Goal: Task Accomplishment & Management: Complete application form

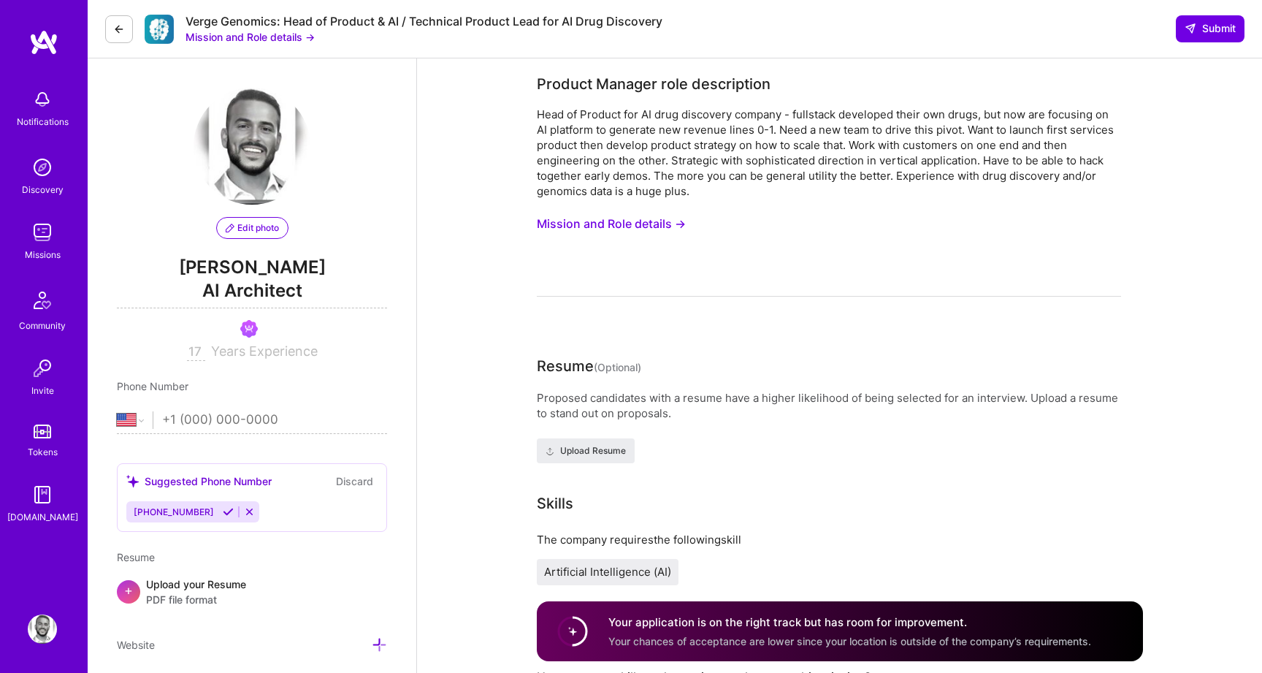
select select "US"
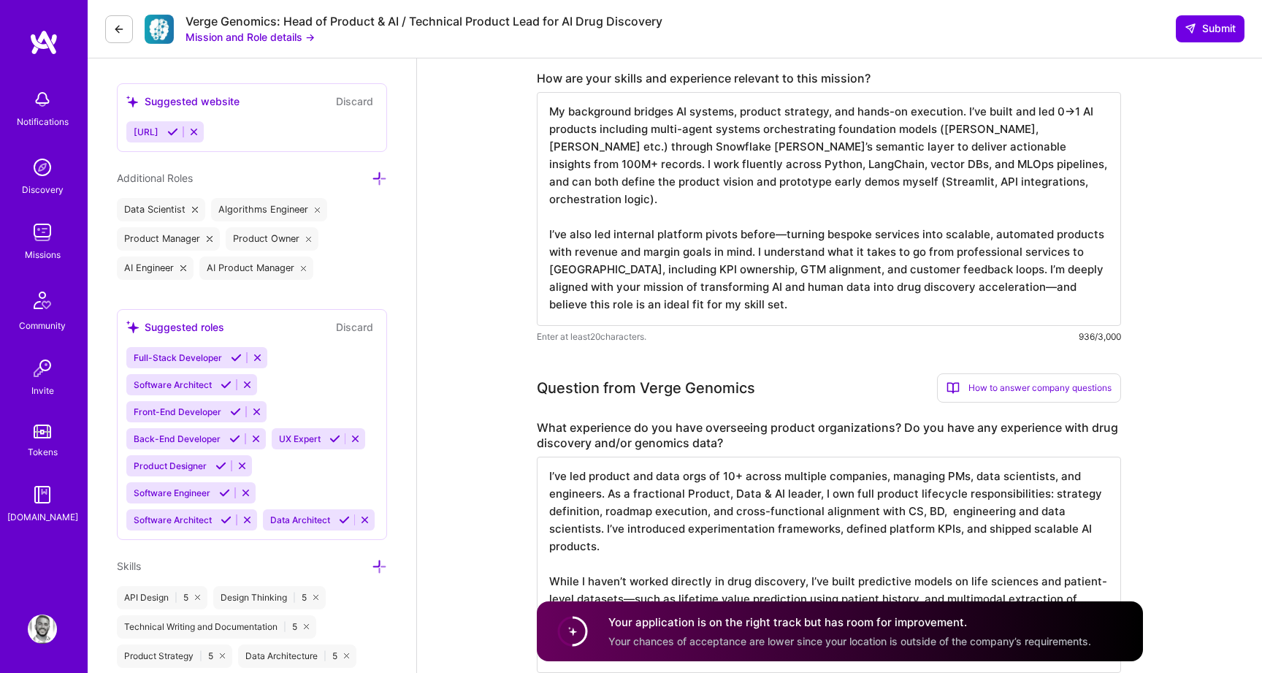
scroll to position [608, 0]
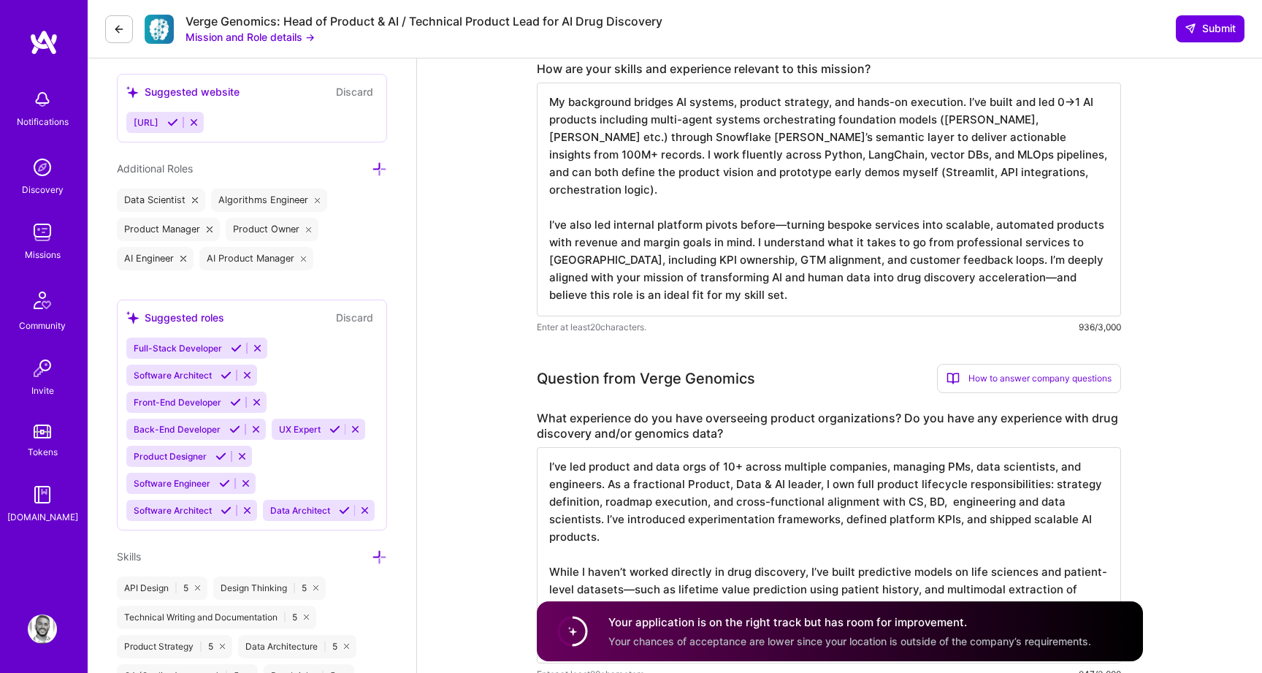
click at [682, 285] on textarea "My background bridges AI systems, product strategy, and hands-on execution. I’v…" at bounding box center [829, 200] width 584 height 234
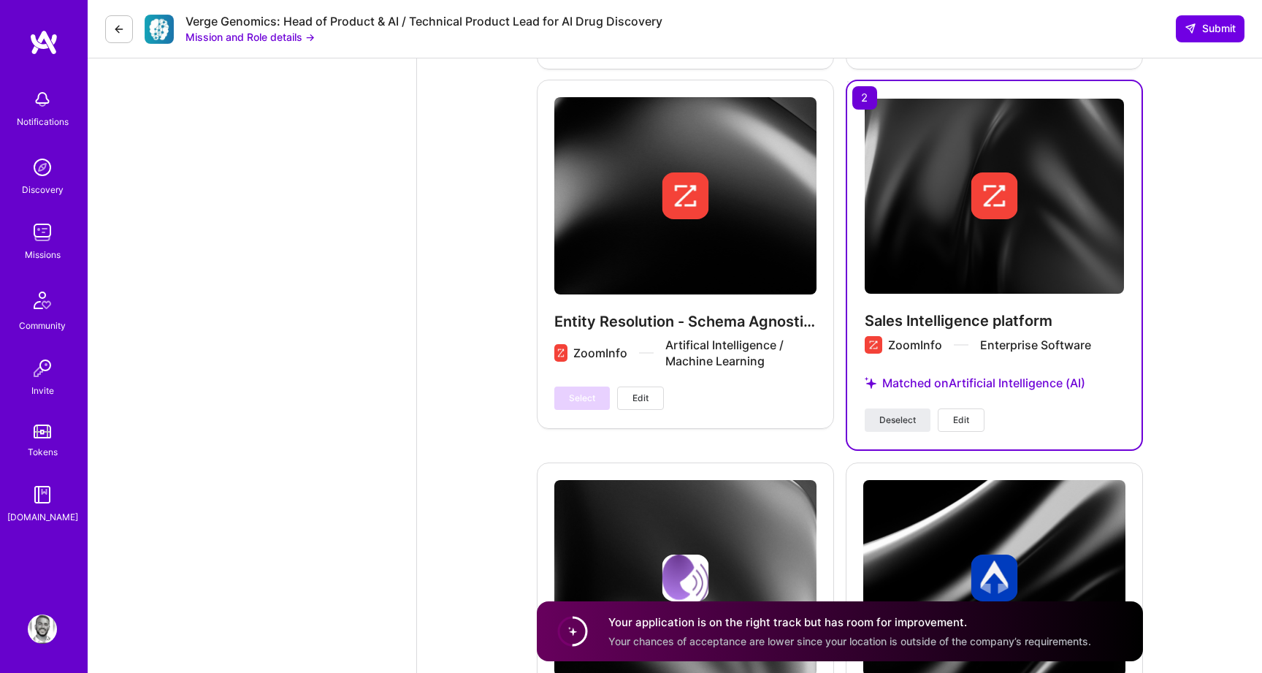
scroll to position [3480, 0]
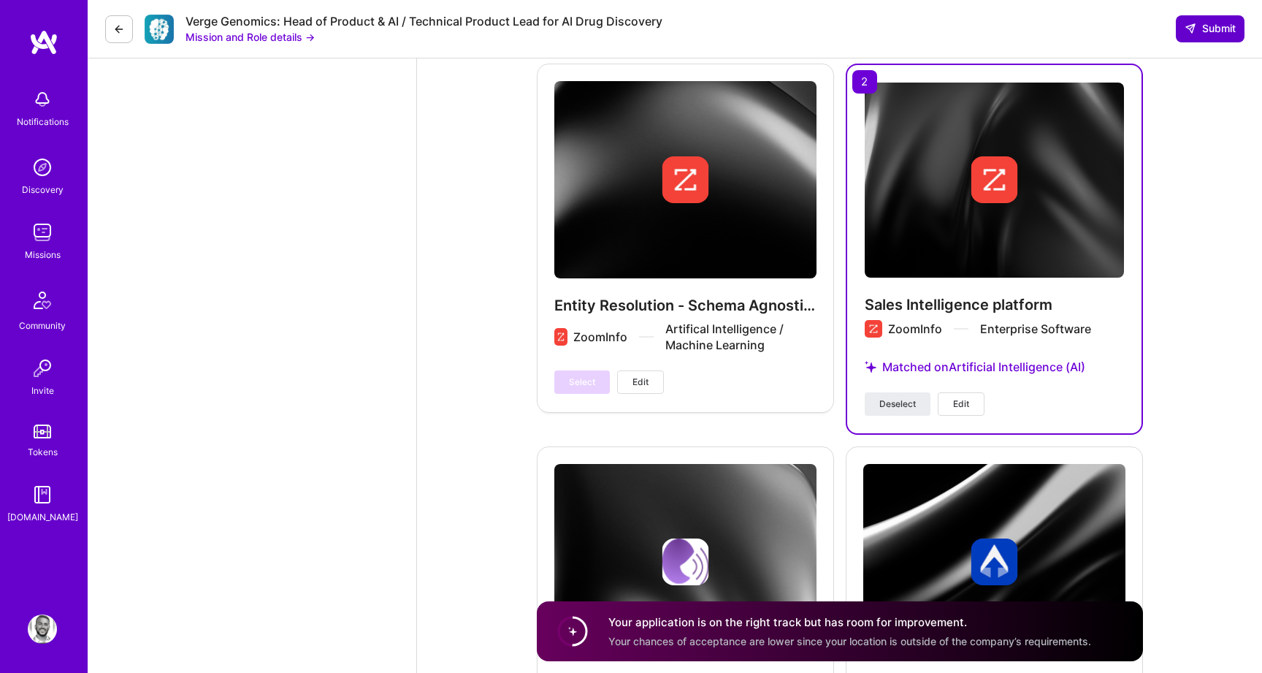
click at [1199, 34] on span "Submit" at bounding box center [1210, 28] width 51 height 15
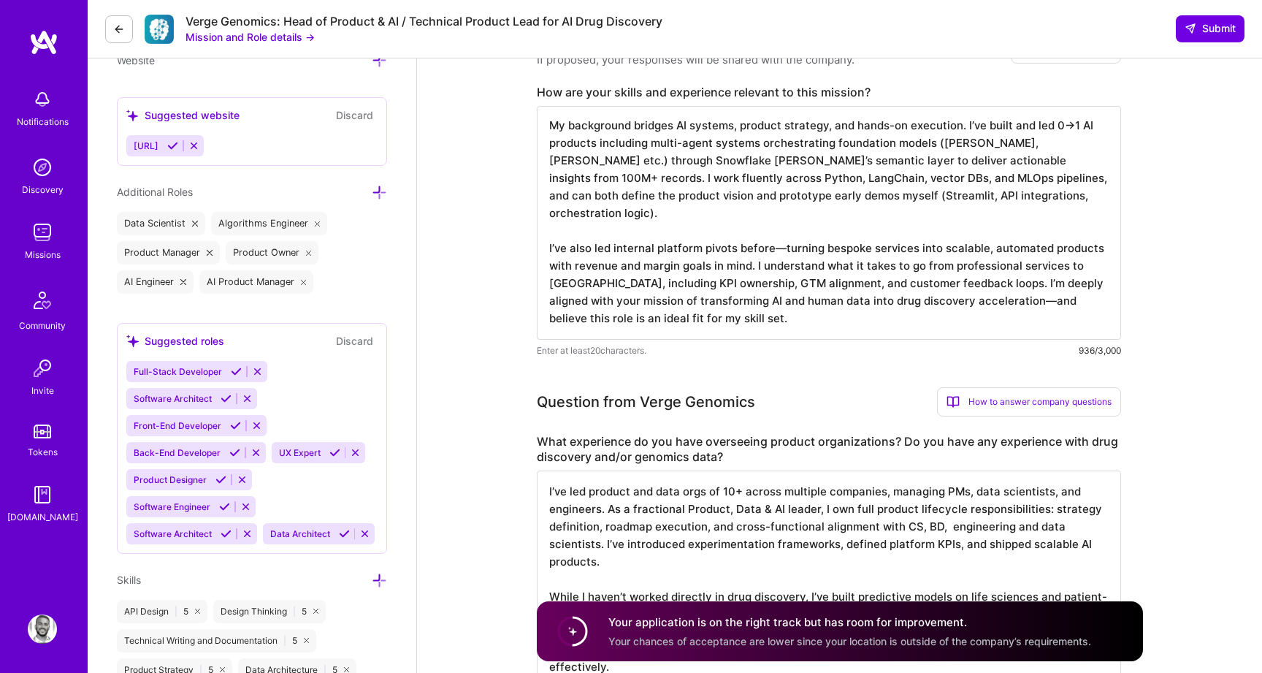
scroll to position [524, 0]
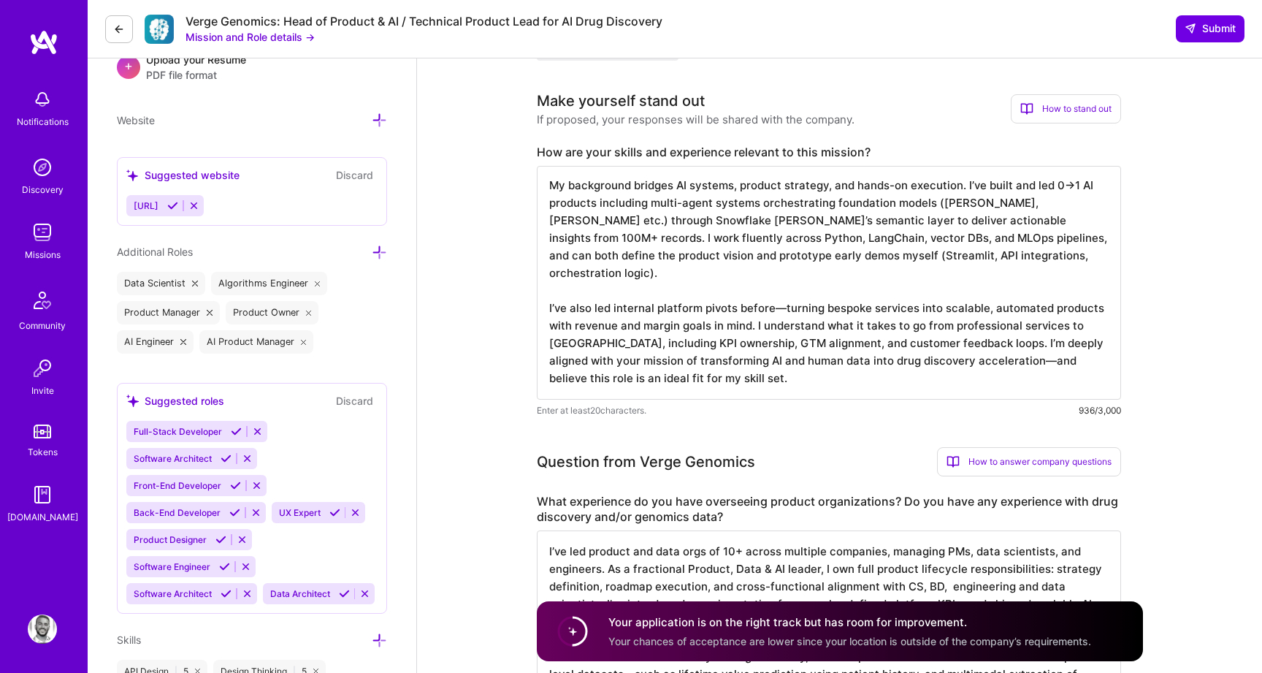
click at [746, 287] on textarea "My background bridges AI systems, product strategy, and hands-on execution. I’v…" at bounding box center [829, 283] width 584 height 234
click at [630, 567] on textarea "I’ve led product and data orgs of 10+ across multiple companies, managing PMs, …" at bounding box center [829, 638] width 584 height 216
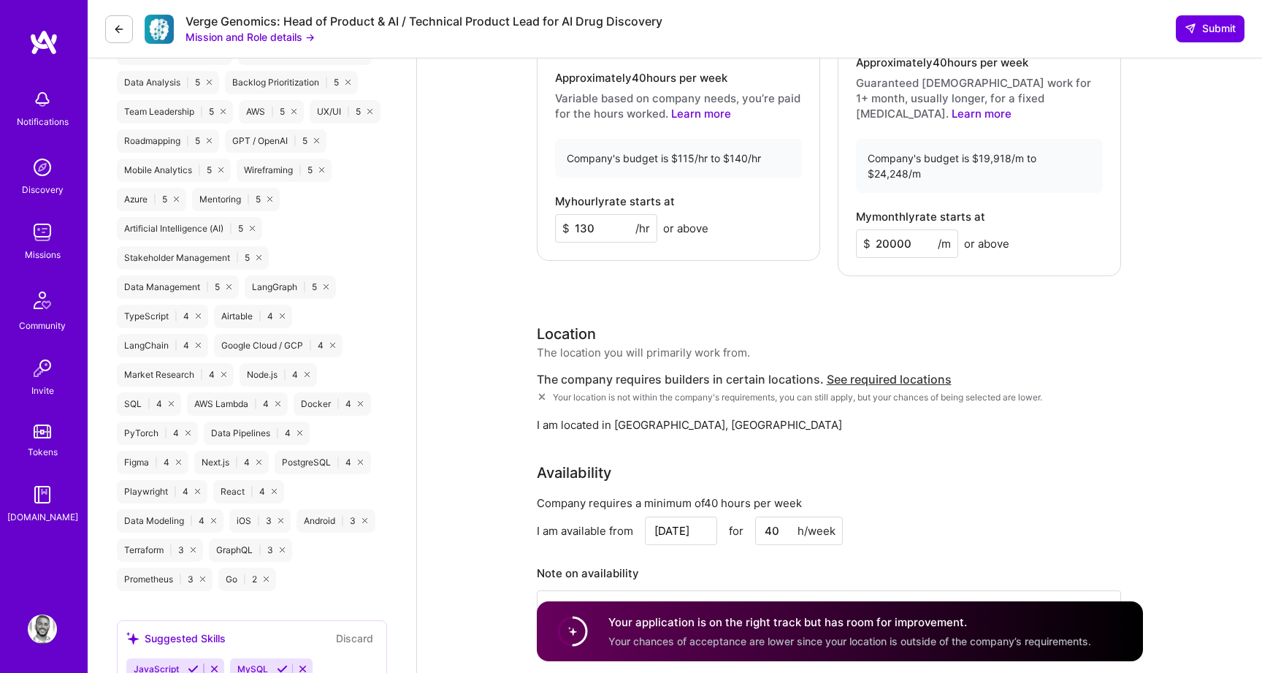
scroll to position [1525, 0]
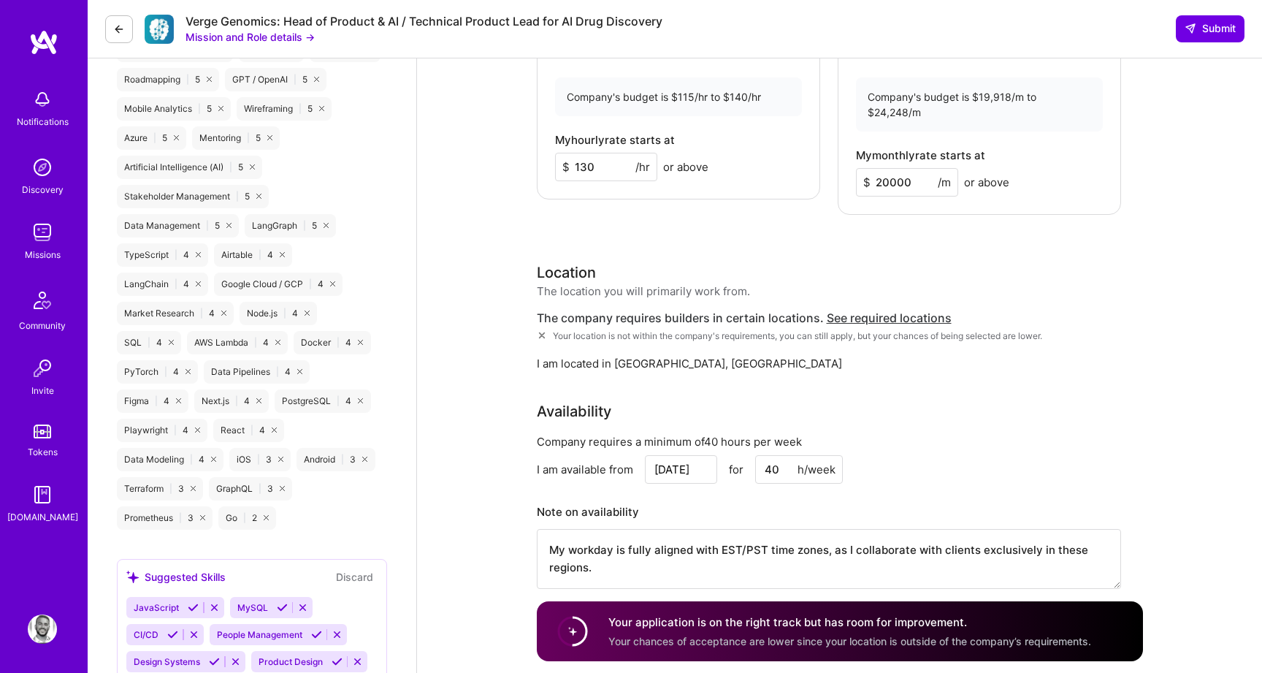
click at [779, 207] on div "Rate Your rate should reflect your skills, experience, role requirements, and m…" at bounding box center [840, 200] width 606 height 814
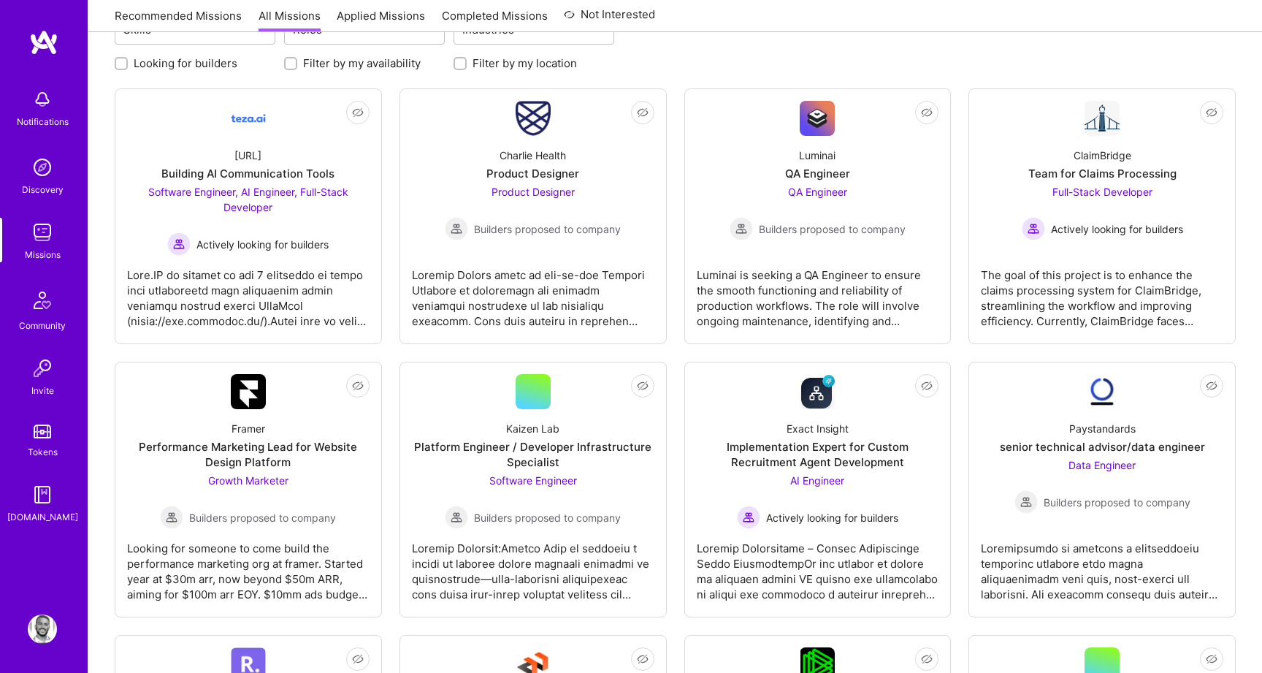
scroll to position [137, 0]
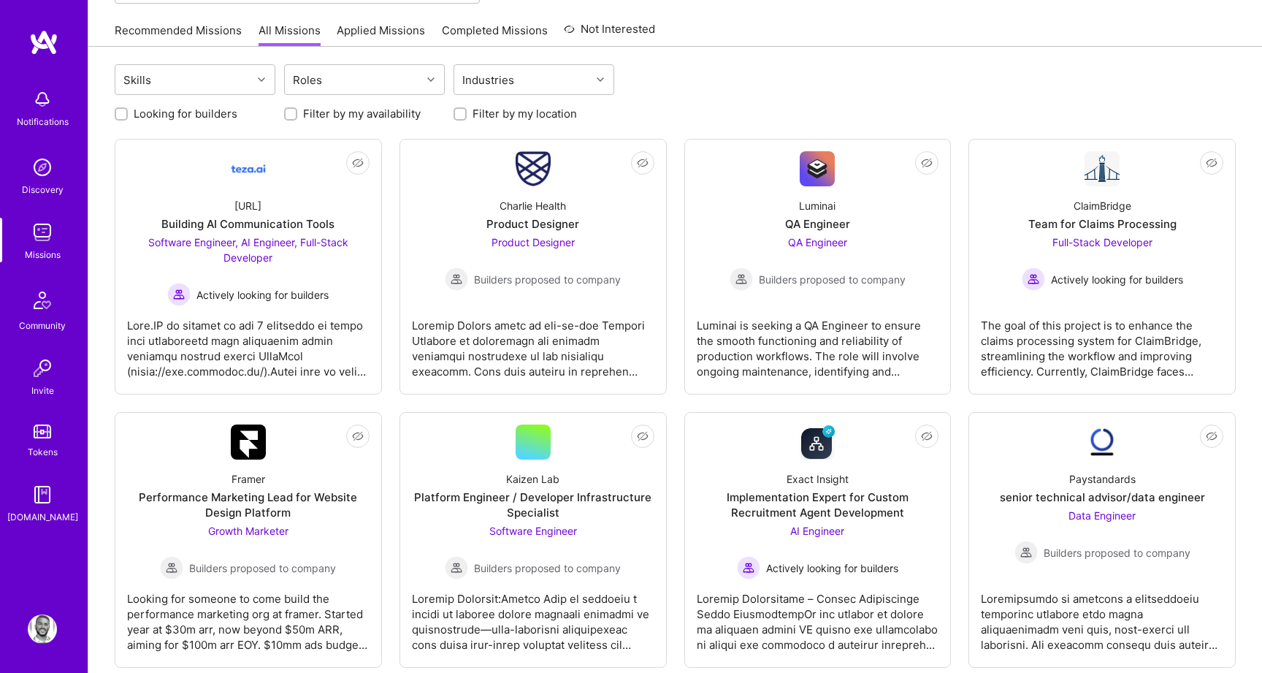
click at [806, 37] on div "Recommended Missions All Missions Applied Missions Completed Missions Not Inter…" at bounding box center [675, 30] width 1121 height 31
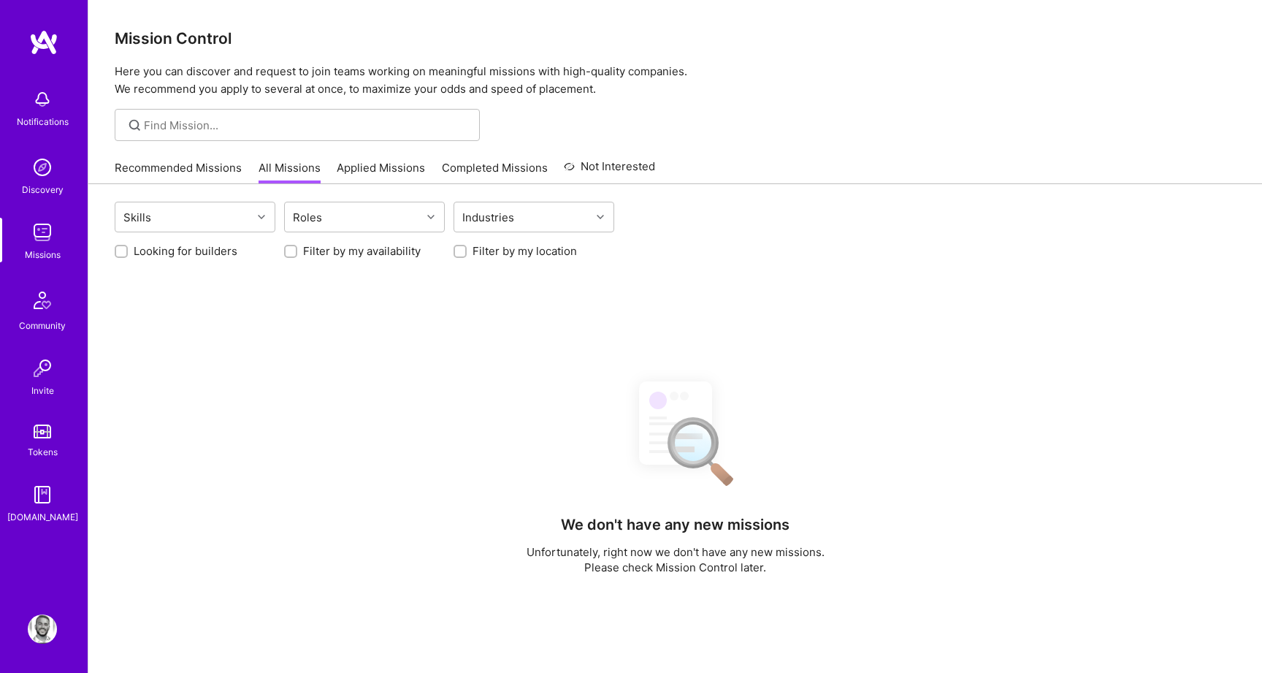
scroll to position [137, 0]
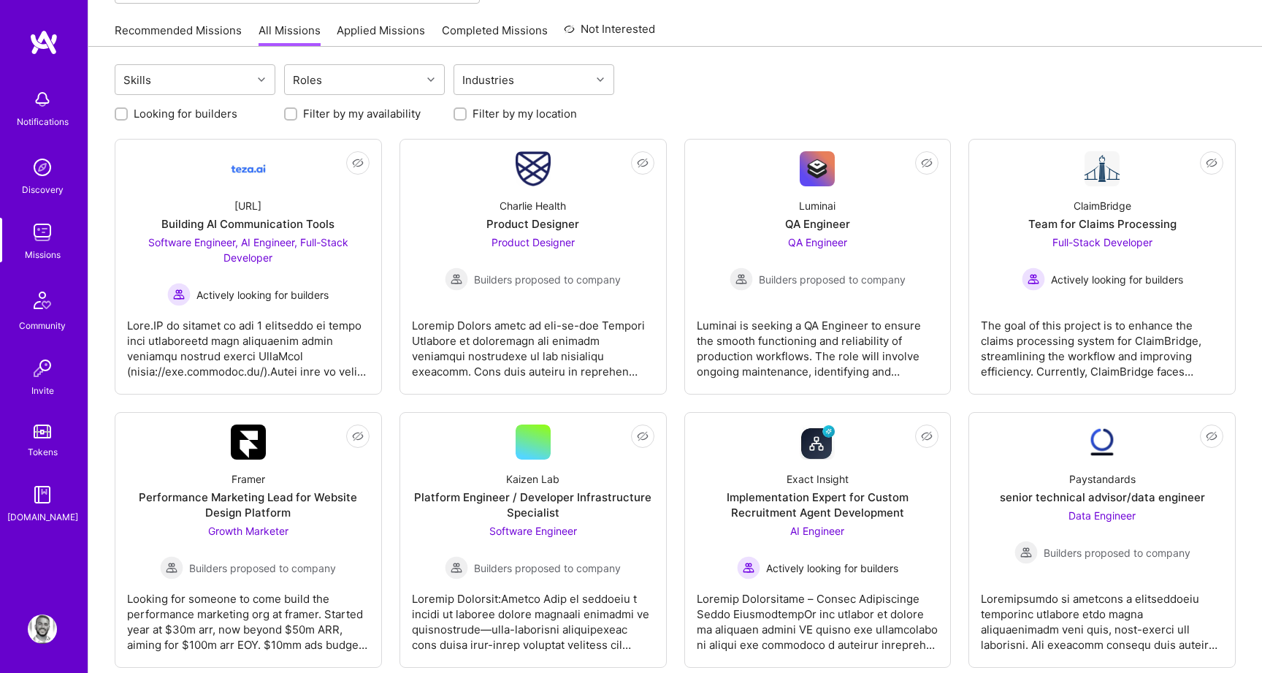
click at [387, 35] on link "Applied Missions" at bounding box center [381, 35] width 88 height 24
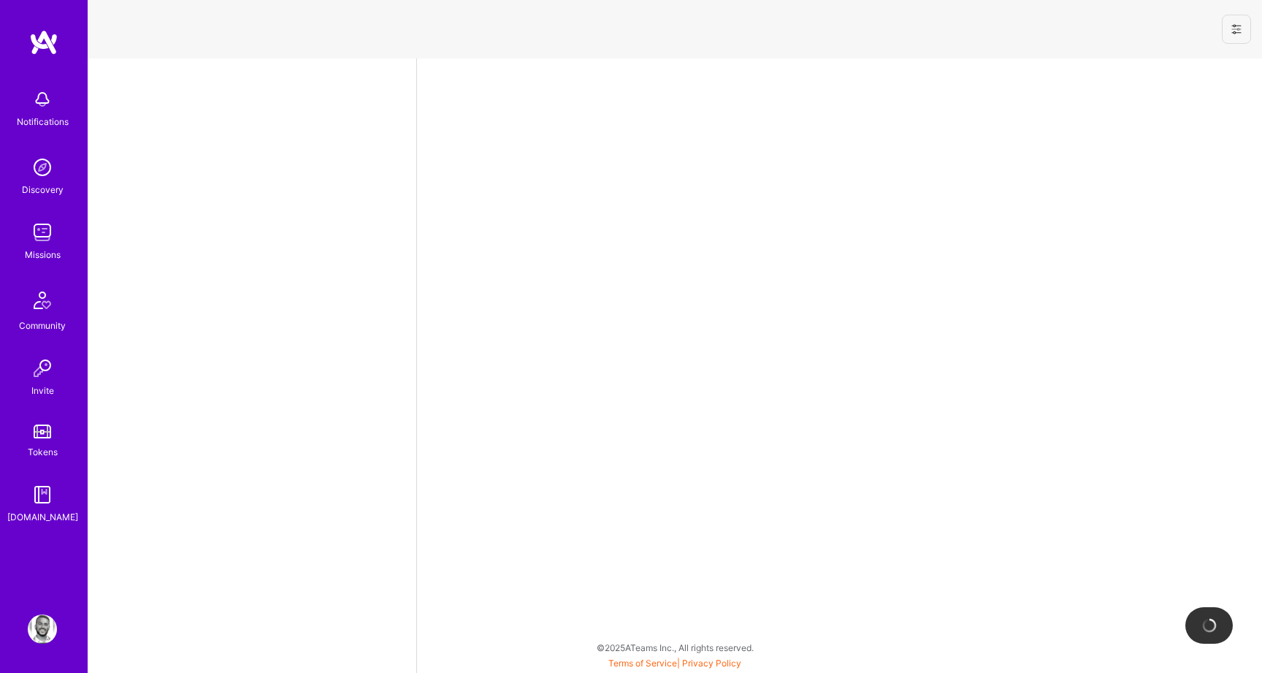
select select "US"
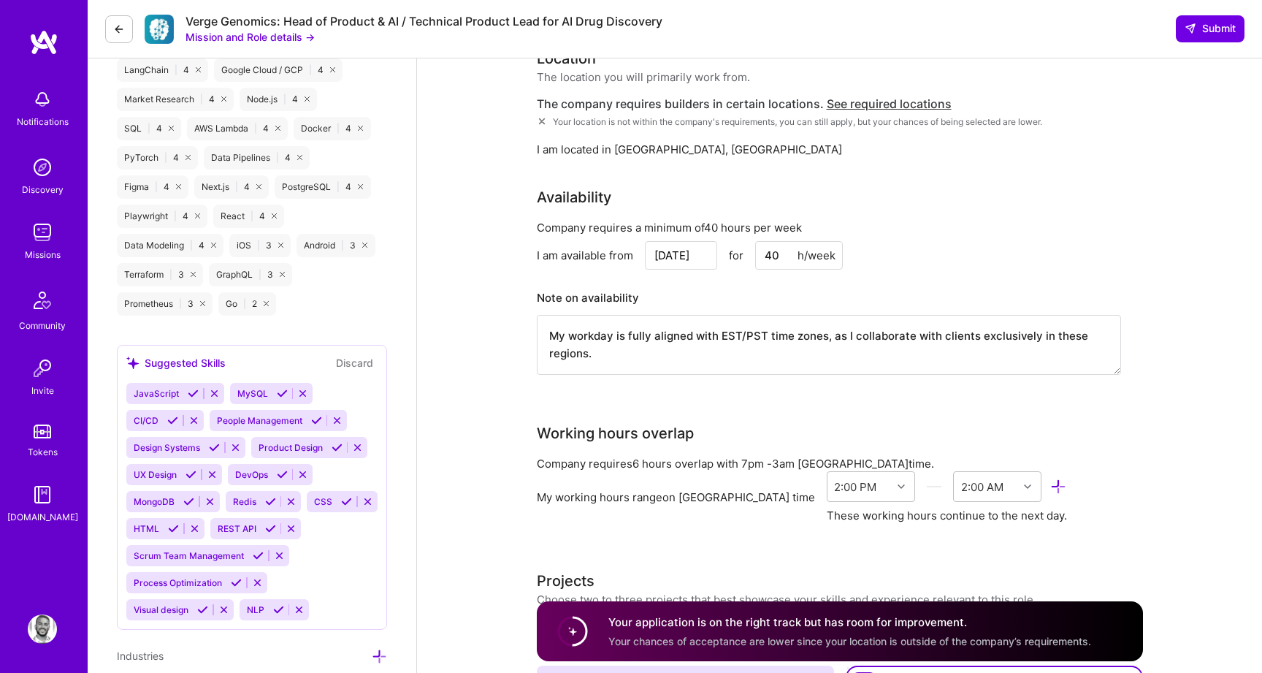
scroll to position [1761, 0]
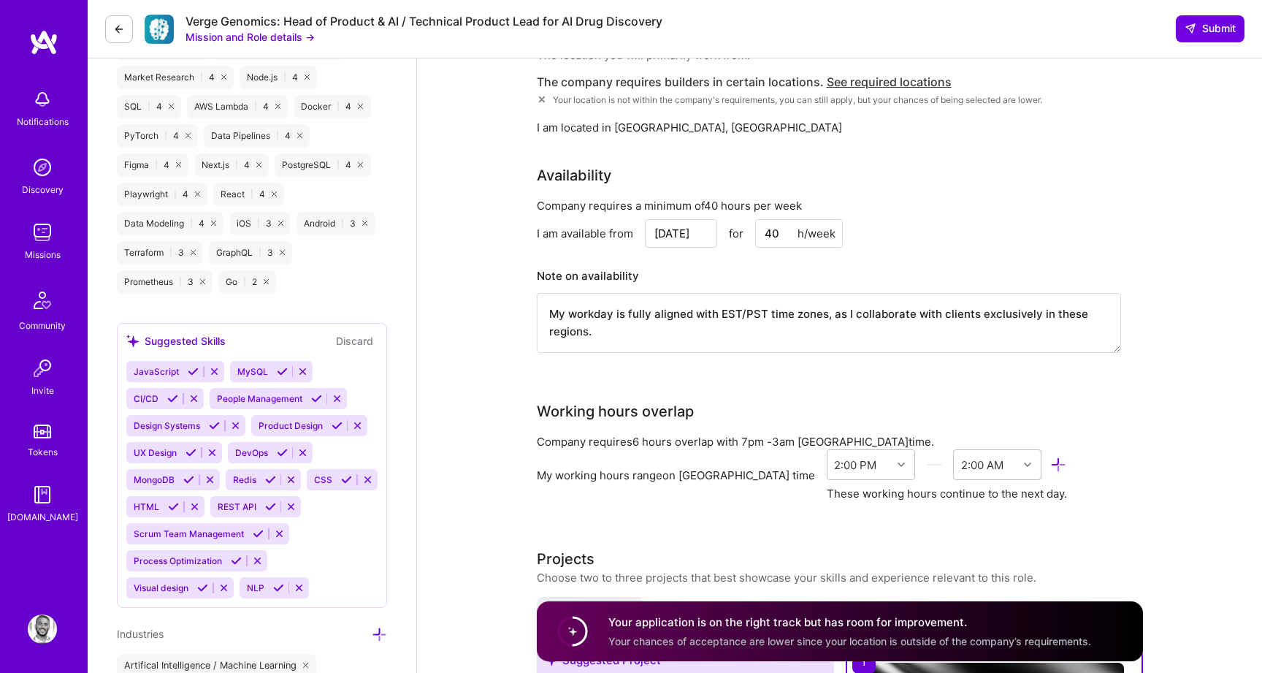
click at [237, 37] on button "Mission and Role details →" at bounding box center [250, 36] width 129 height 15
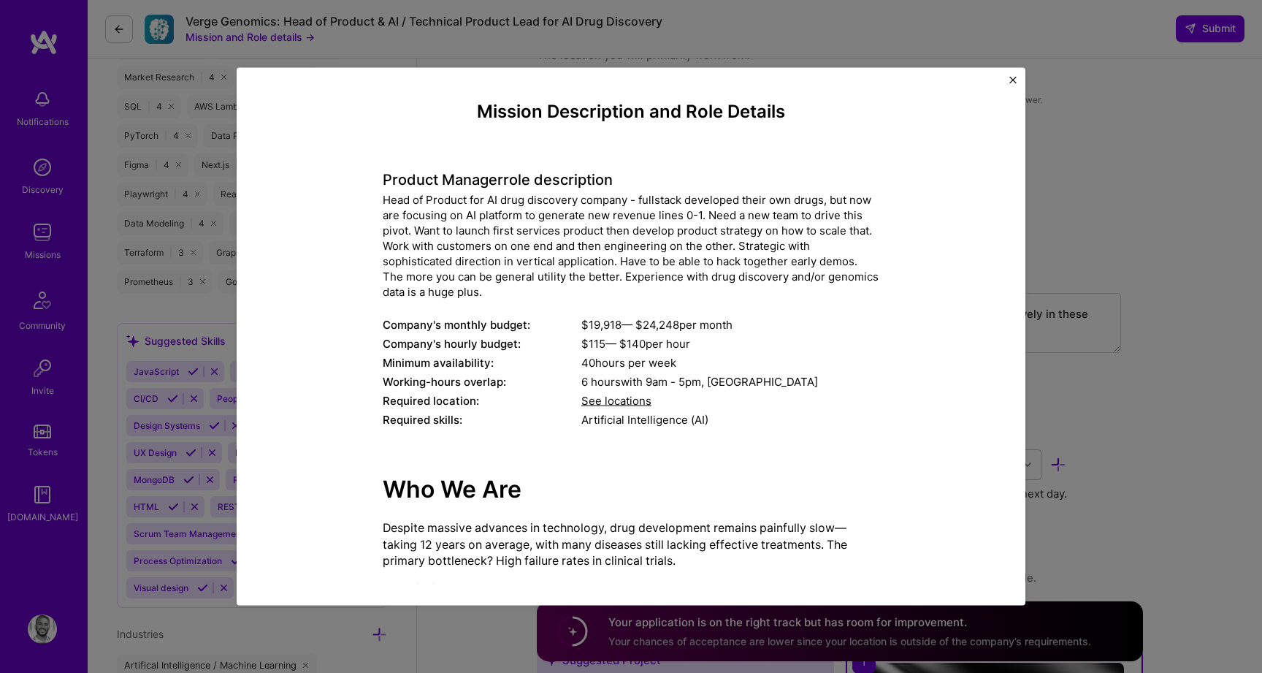
click at [1108, 316] on div "Mission Description and Role Details Product Manager role description Head of P…" at bounding box center [631, 336] width 1262 height 673
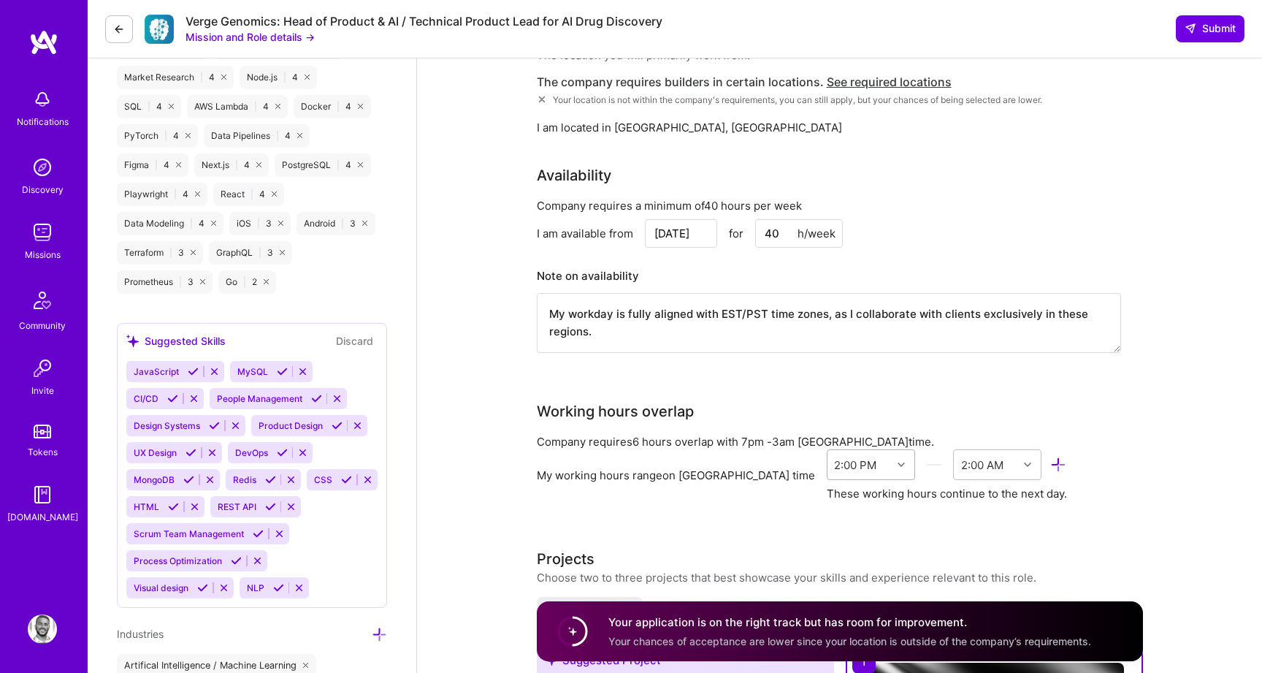
click at [828, 450] on div "2:00 PM" at bounding box center [860, 464] width 64 height 29
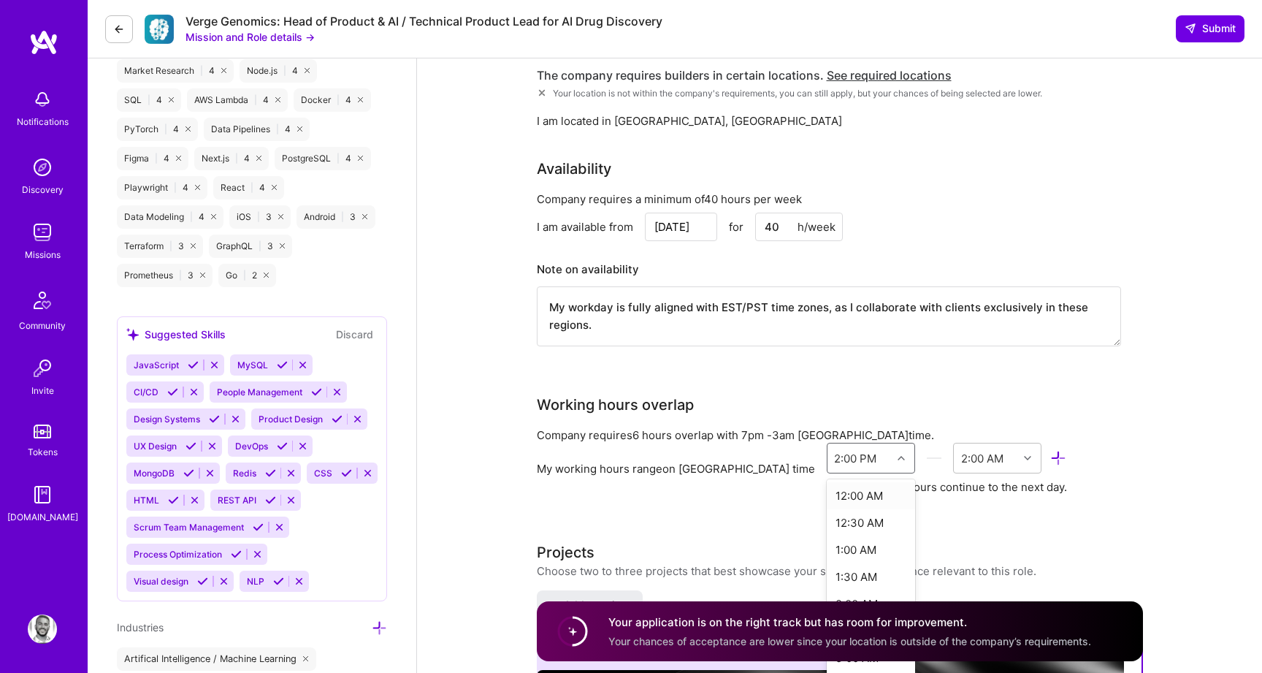
click at [834, 450] on div "2:00 PM" at bounding box center [855, 457] width 42 height 15
click at [827, 594] on div "9:00 AM" at bounding box center [871, 607] width 88 height 27
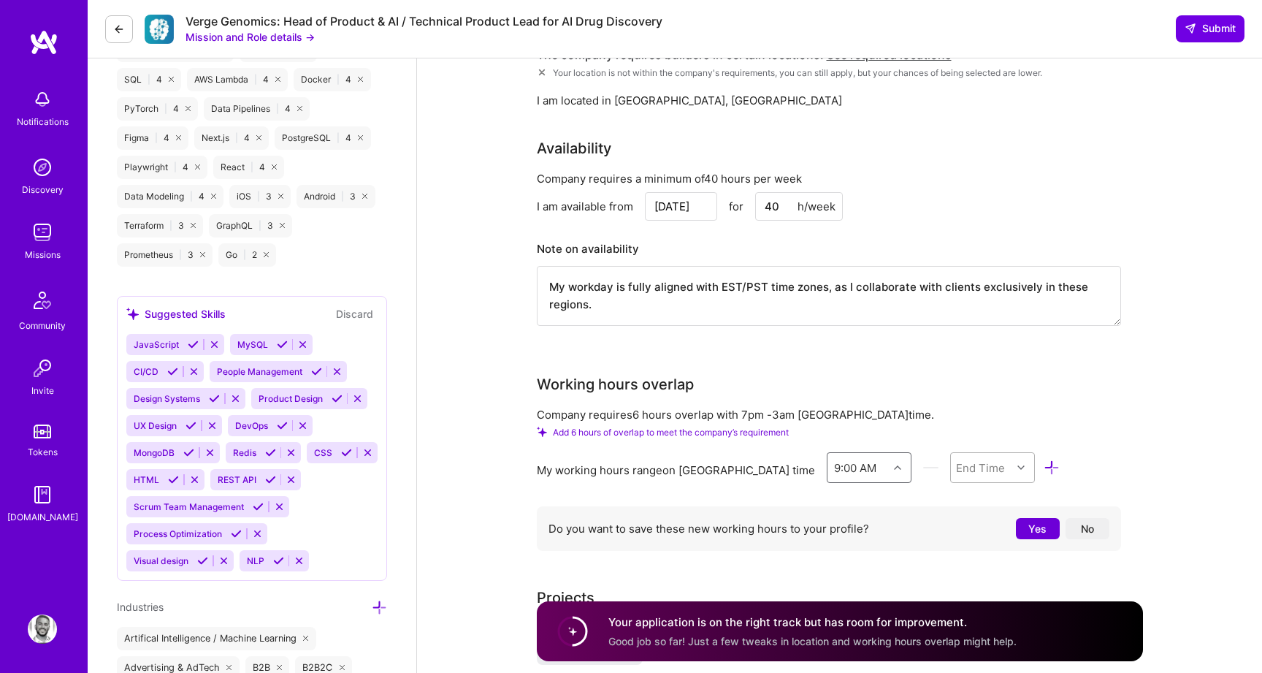
scroll to position [1798, 0]
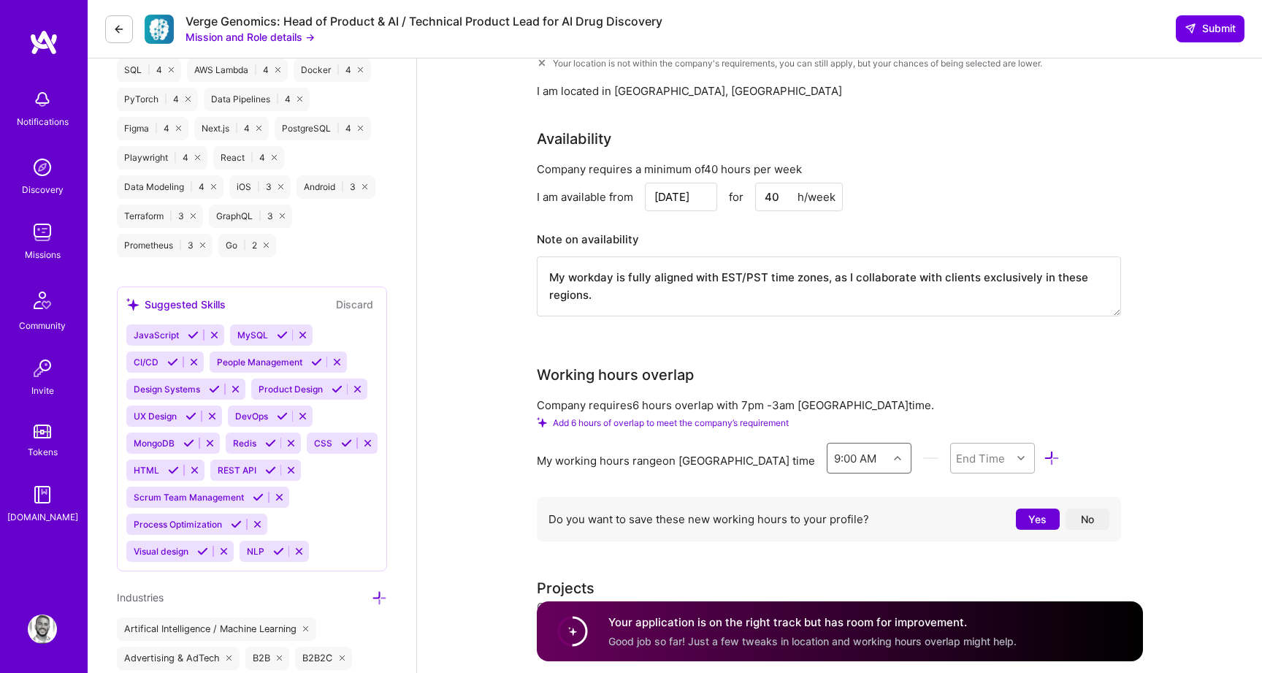
click at [950, 455] on div "End Time" at bounding box center [992, 458] width 85 height 31
click at [950, 592] on div "11:00 PM" at bounding box center [992, 605] width 85 height 27
click at [1090, 508] on button "No" at bounding box center [1088, 518] width 44 height 21
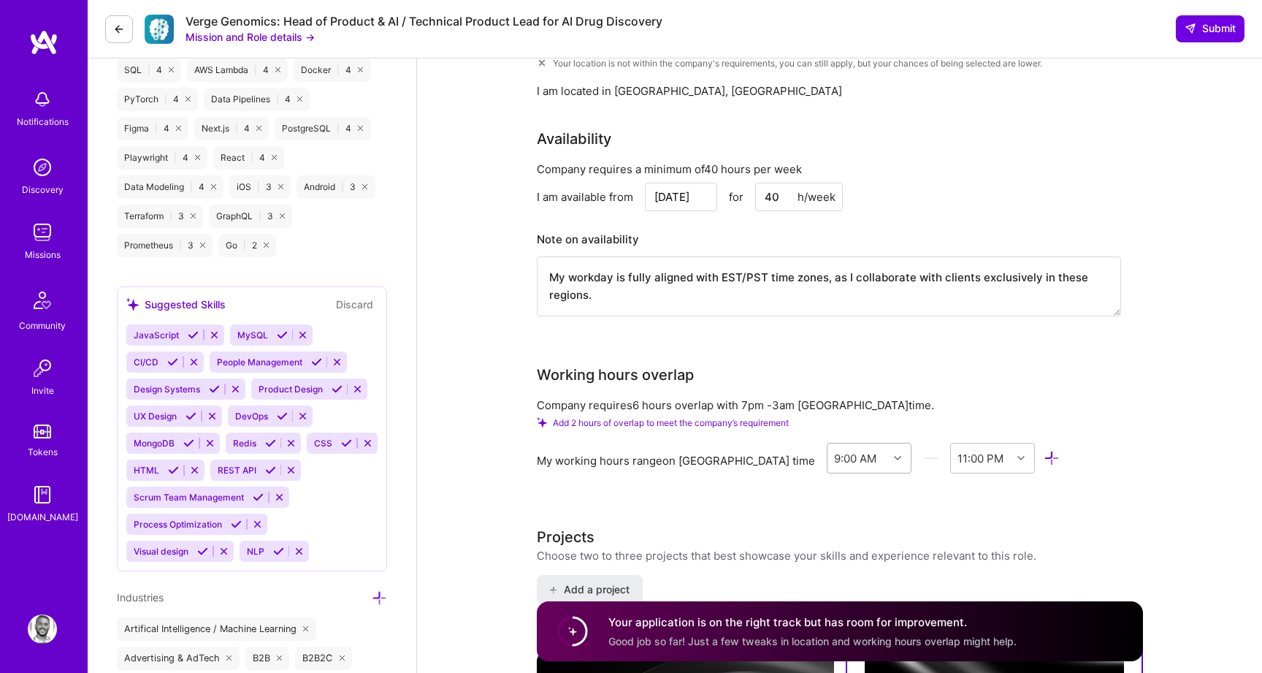
click at [828, 443] on div "9:00 AM" at bounding box center [858, 457] width 61 height 29
click at [827, 578] on div "10:00 AM" at bounding box center [869, 591] width 85 height 27
click at [956, 450] on div "End Time" at bounding box center [980, 457] width 49 height 15
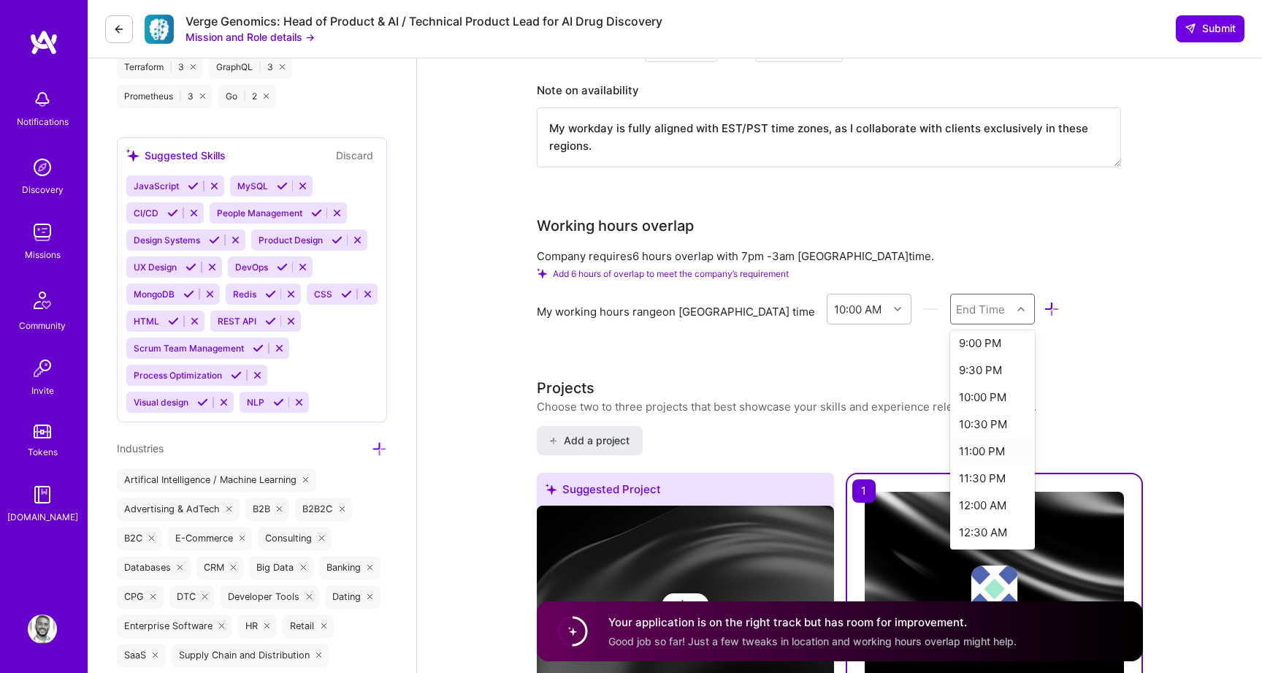
scroll to position [607, 0]
click at [950, 429] on div "11:00 PM" at bounding box center [992, 442] width 85 height 27
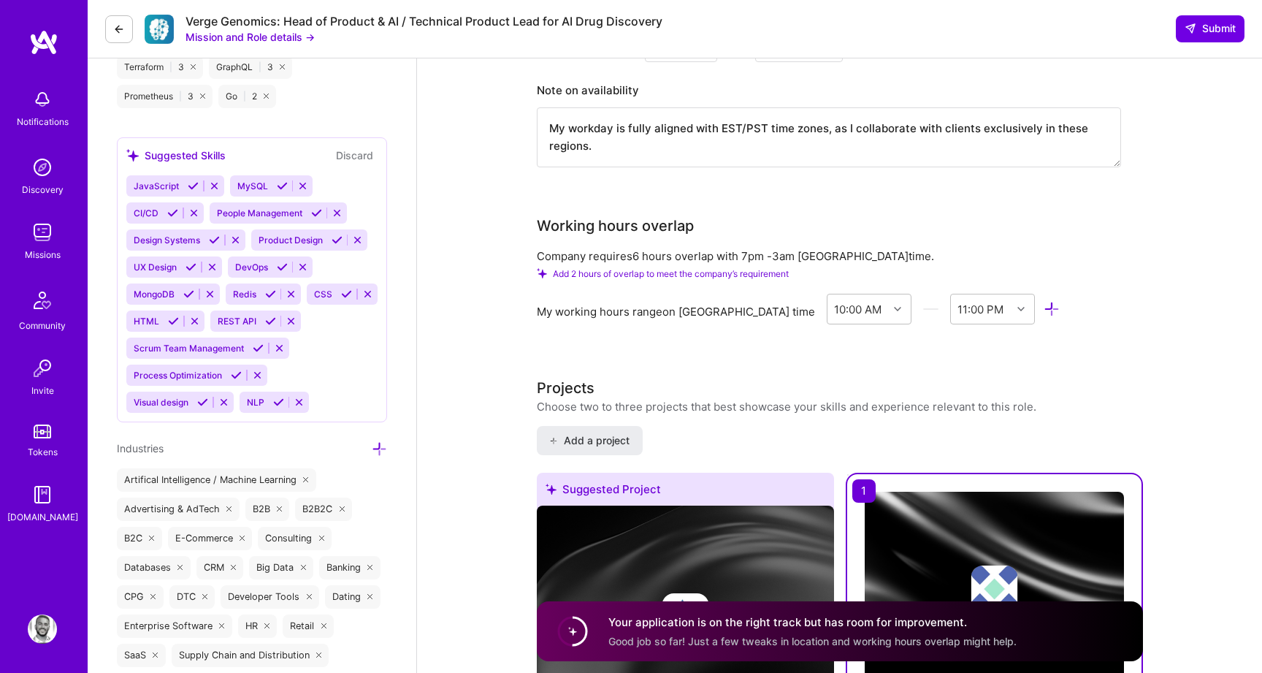
click at [849, 310] on div "Company requires 6 hours overlap with 7pm - 3am Jerusalem time. Add 2 hours of …" at bounding box center [829, 297] width 584 height 99
click at [1044, 301] on icon at bounding box center [1052, 309] width 17 height 17
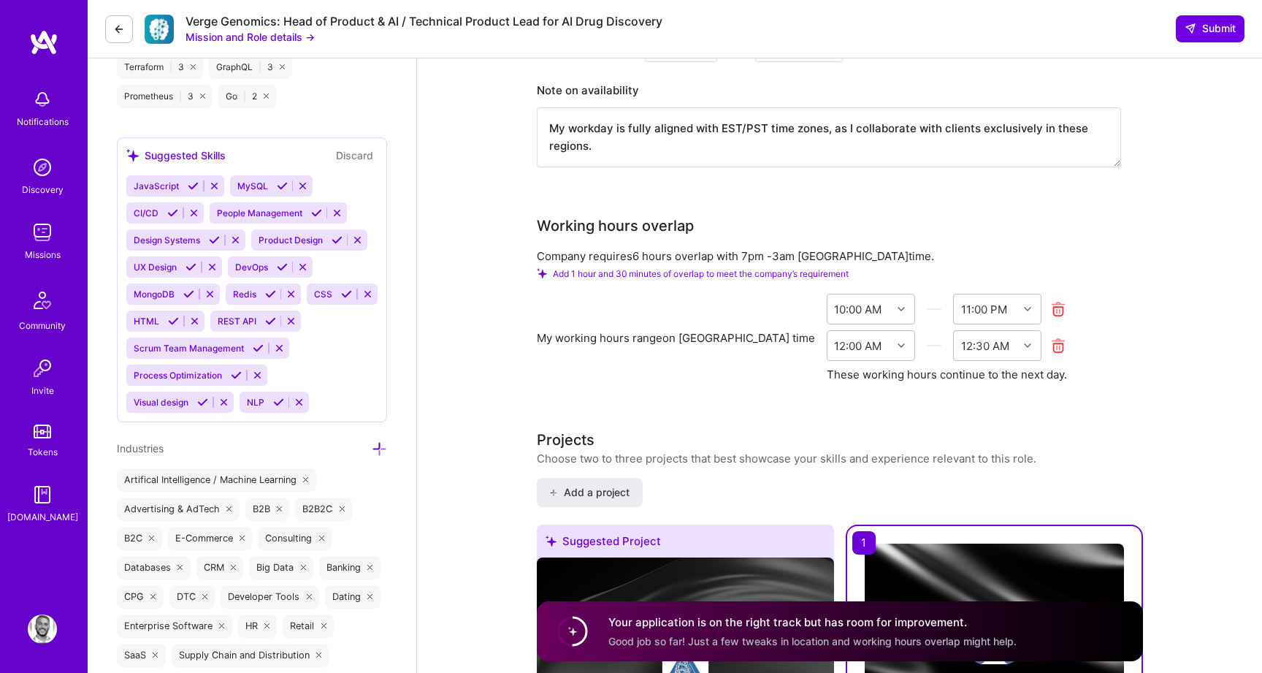
click at [1050, 337] on icon at bounding box center [1058, 345] width 17 height 17
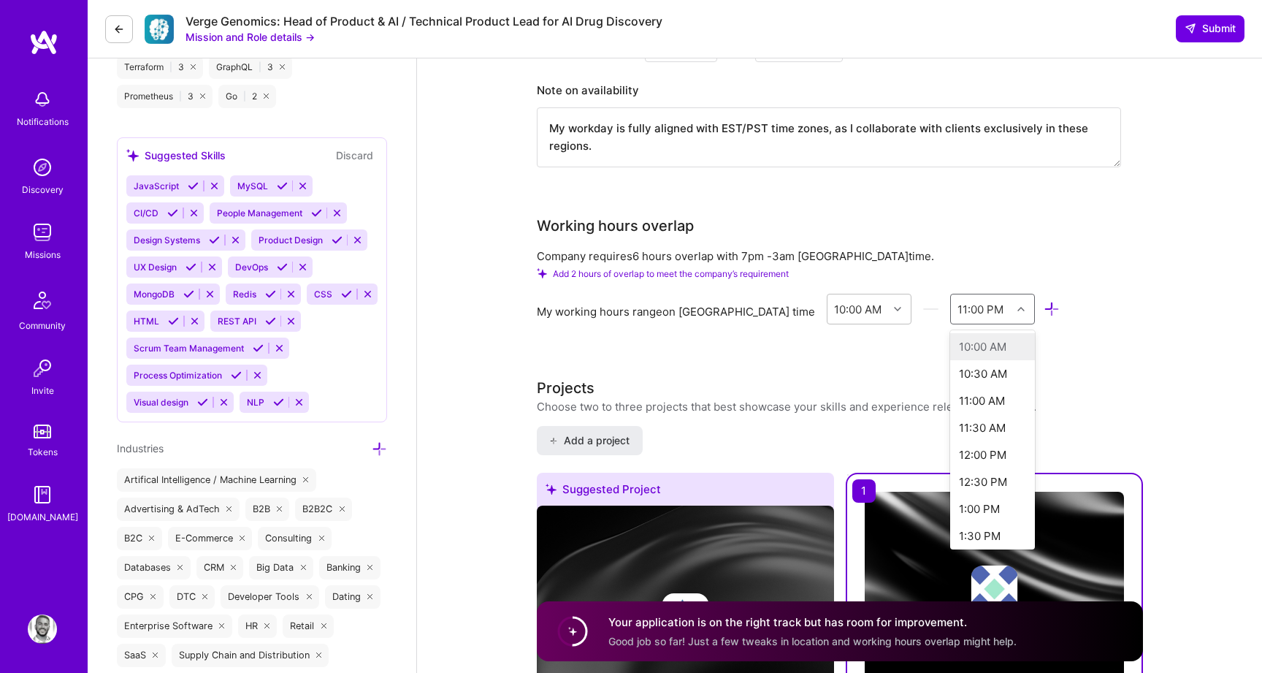
click at [1012, 299] on div at bounding box center [1023, 308] width 23 height 19
click at [950, 405] on div "11:30 PM" at bounding box center [992, 418] width 85 height 27
click at [958, 301] on div "11:30 PM" at bounding box center [981, 308] width 47 height 15
click at [790, 318] on div "Product Manager role description Head of Product for AI drug discovery company …" at bounding box center [840, 622] width 606 height 4992
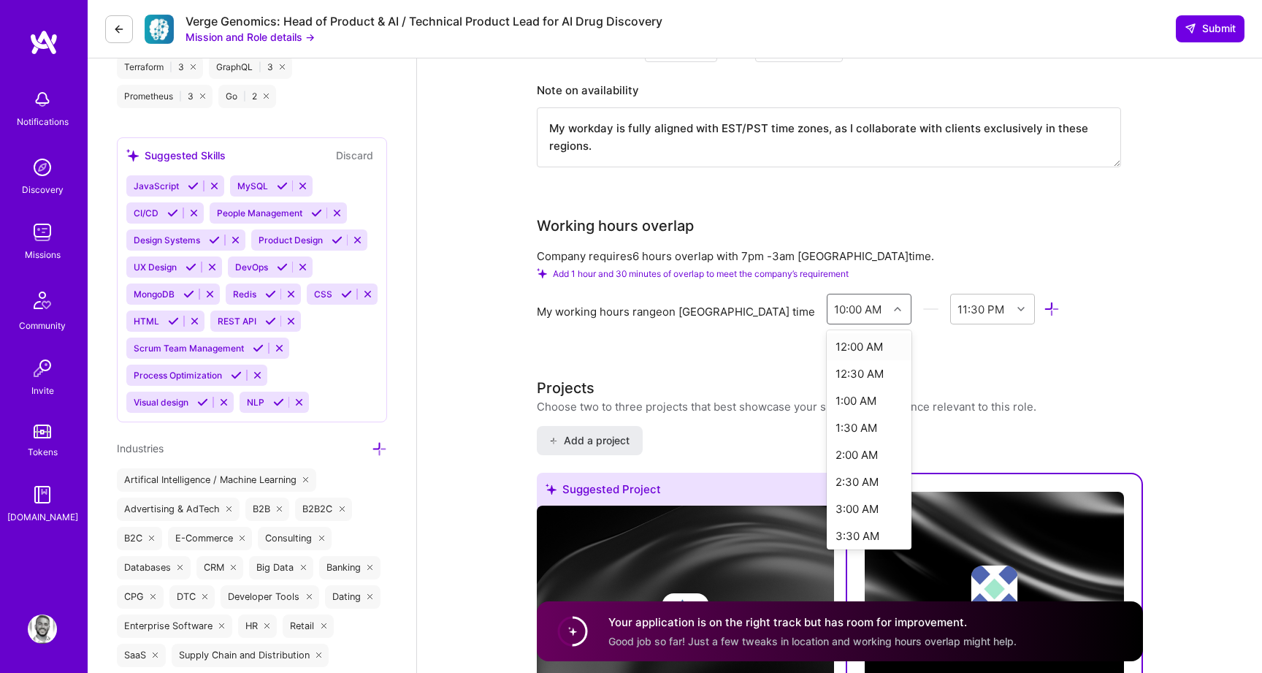
click at [828, 294] on div "10:00 AM" at bounding box center [858, 308] width 61 height 29
click at [827, 462] on div "8:00 AM" at bounding box center [869, 475] width 85 height 27
click at [888, 299] on div at bounding box center [899, 308] width 23 height 19
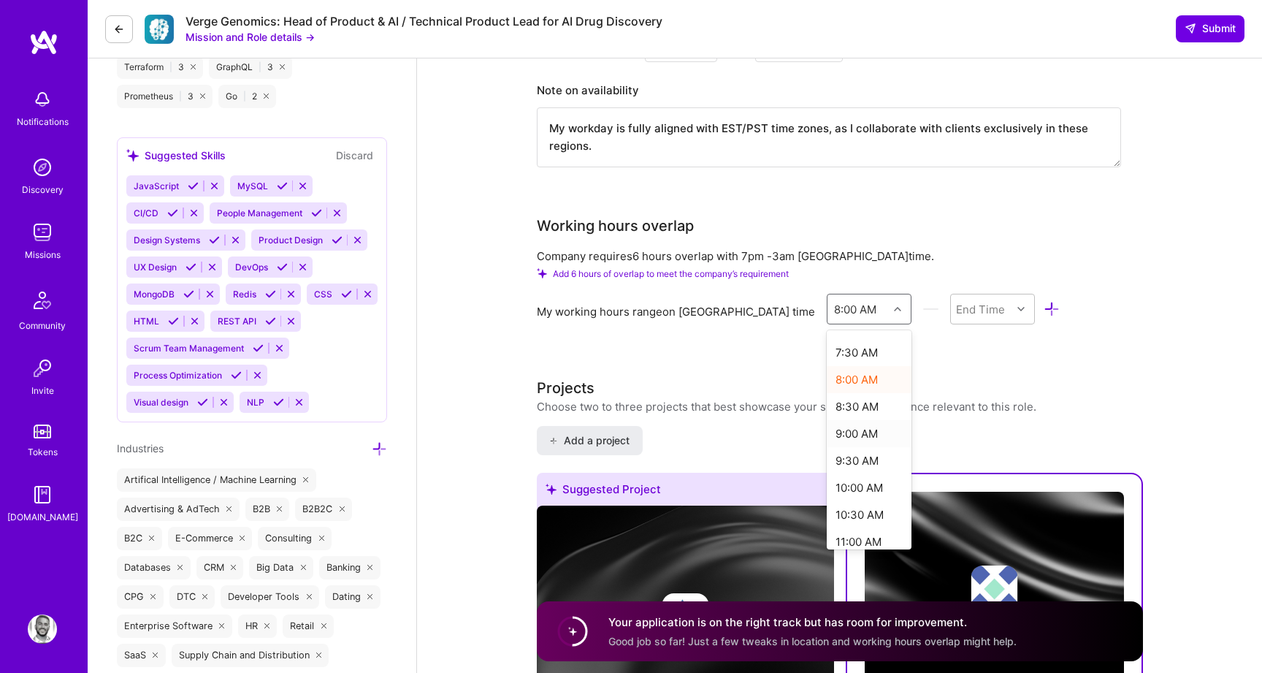
click at [827, 420] on div "9:00 AM" at bounding box center [869, 433] width 85 height 27
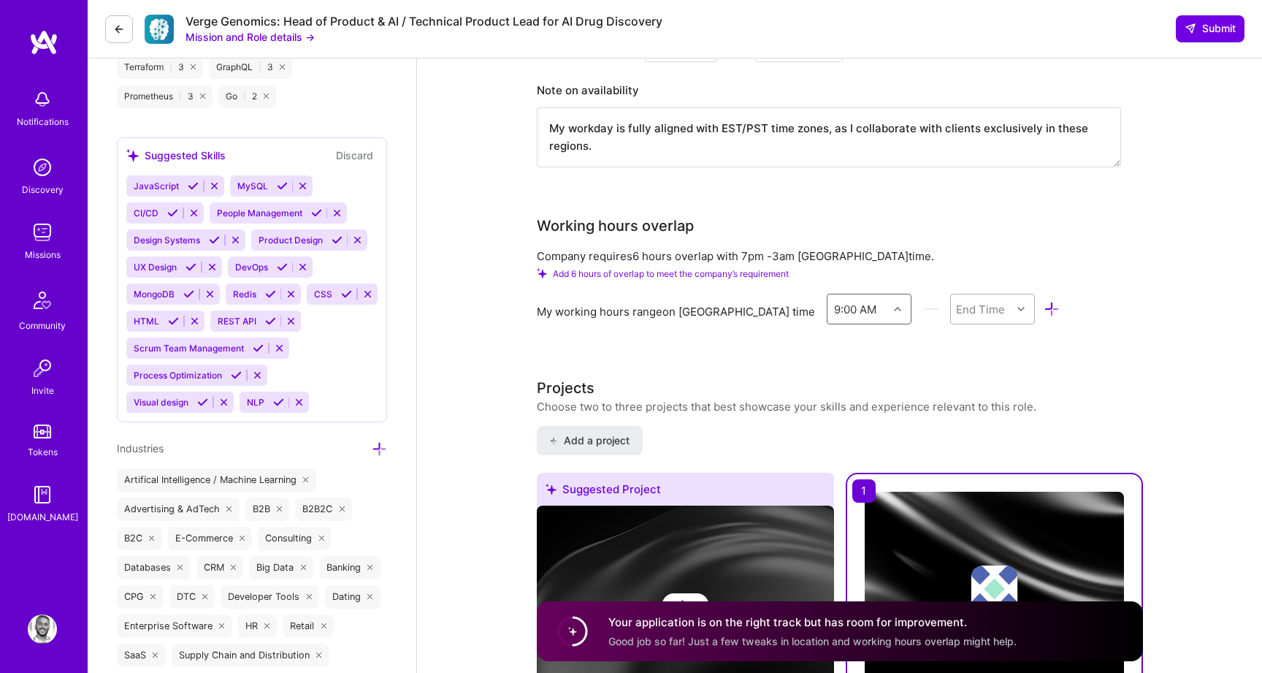
click at [951, 294] on div "End Time" at bounding box center [981, 308] width 61 height 29
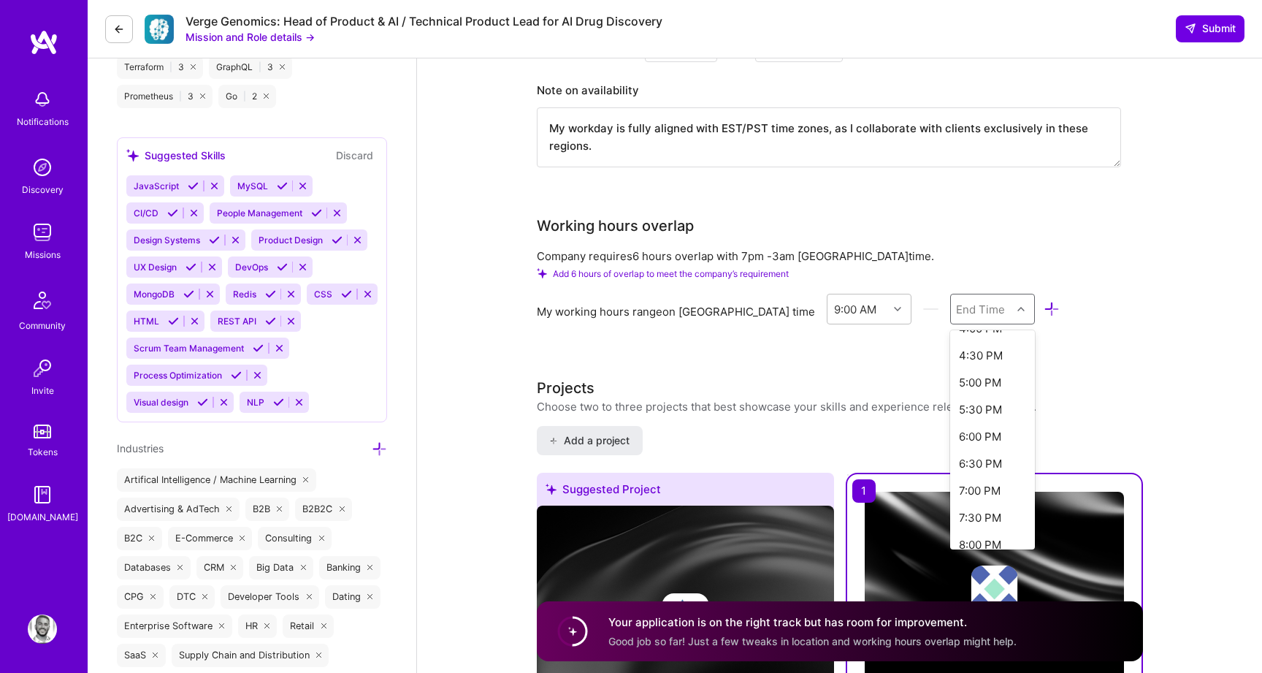
scroll to position [399, 0]
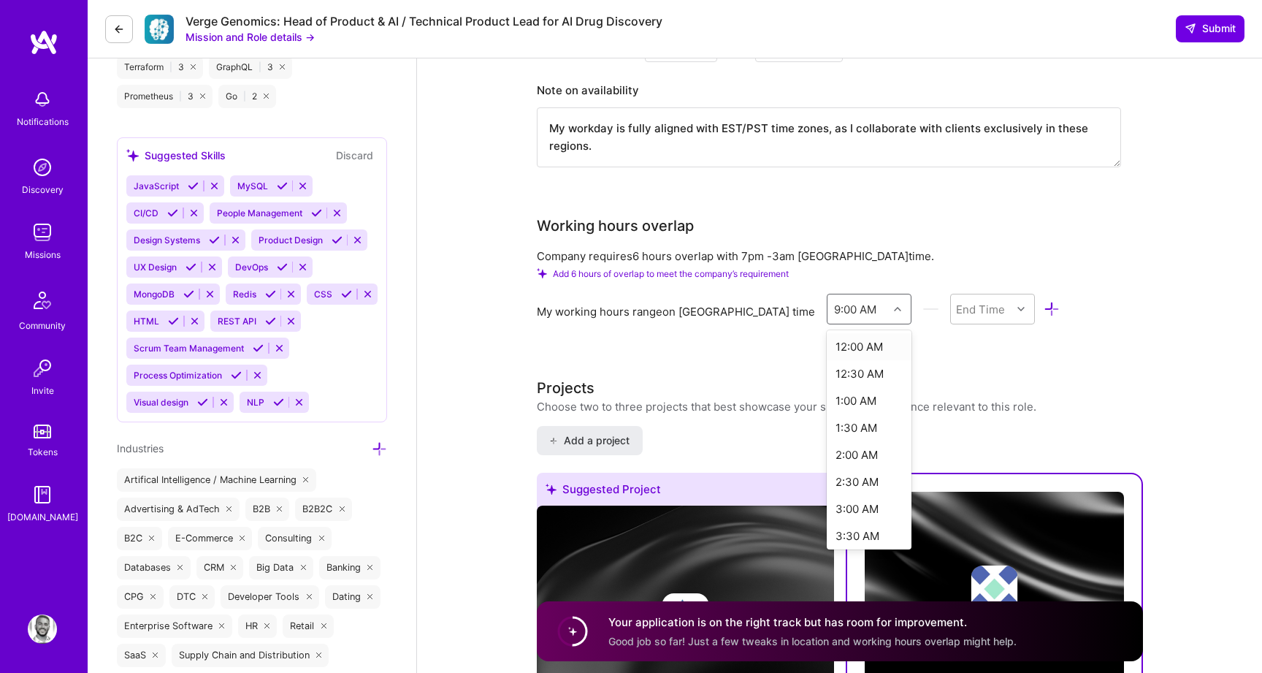
click at [834, 301] on div "9:00 AM" at bounding box center [855, 308] width 42 height 15
click at [956, 301] on div "End Time" at bounding box center [980, 308] width 49 height 15
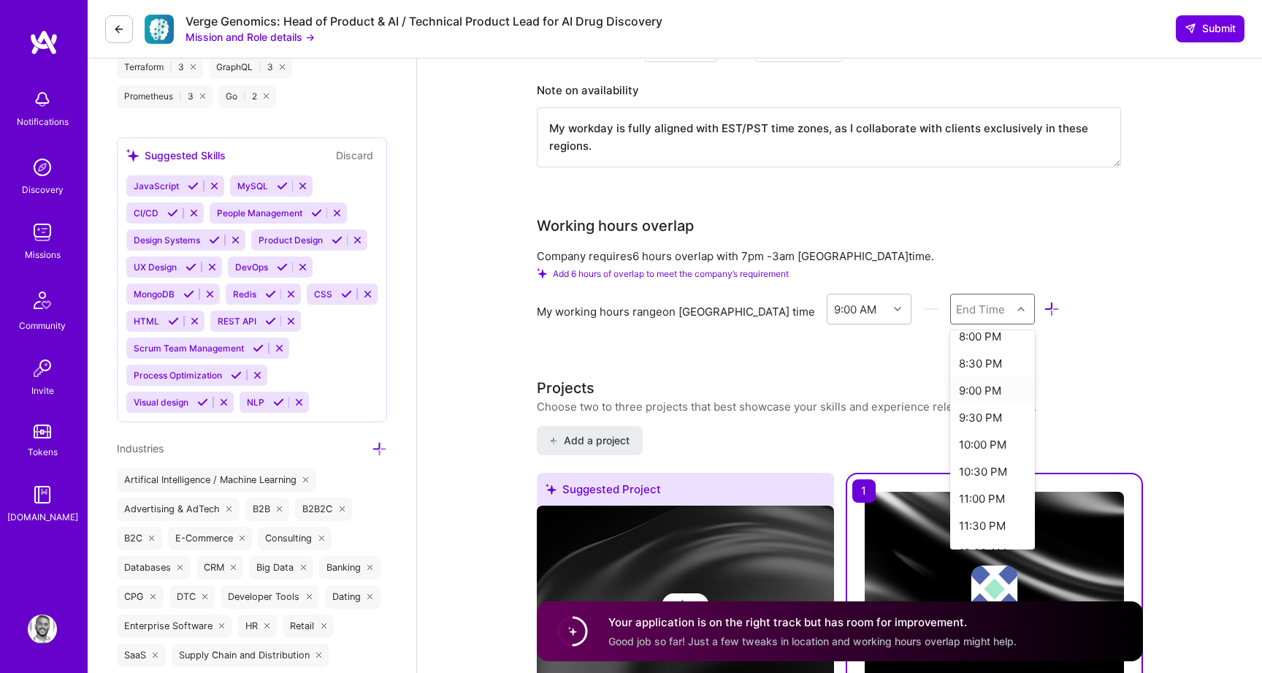
scroll to position [632, 0]
click at [950, 458] on div "11:00 PM" at bounding box center [992, 471] width 85 height 27
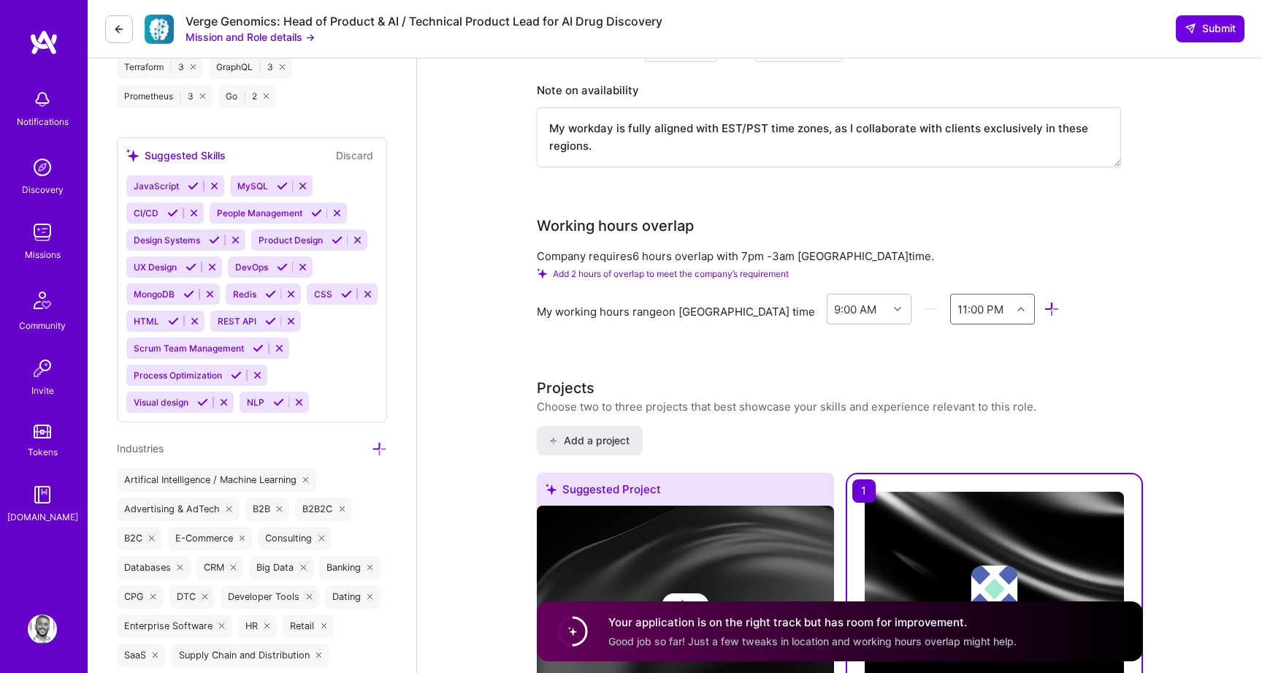
click at [836, 340] on div "Product Manager role description Head of Product for AI drug discovery company …" at bounding box center [840, 622] width 606 height 4992
click at [828, 294] on div "9:00 AM" at bounding box center [858, 308] width 61 height 29
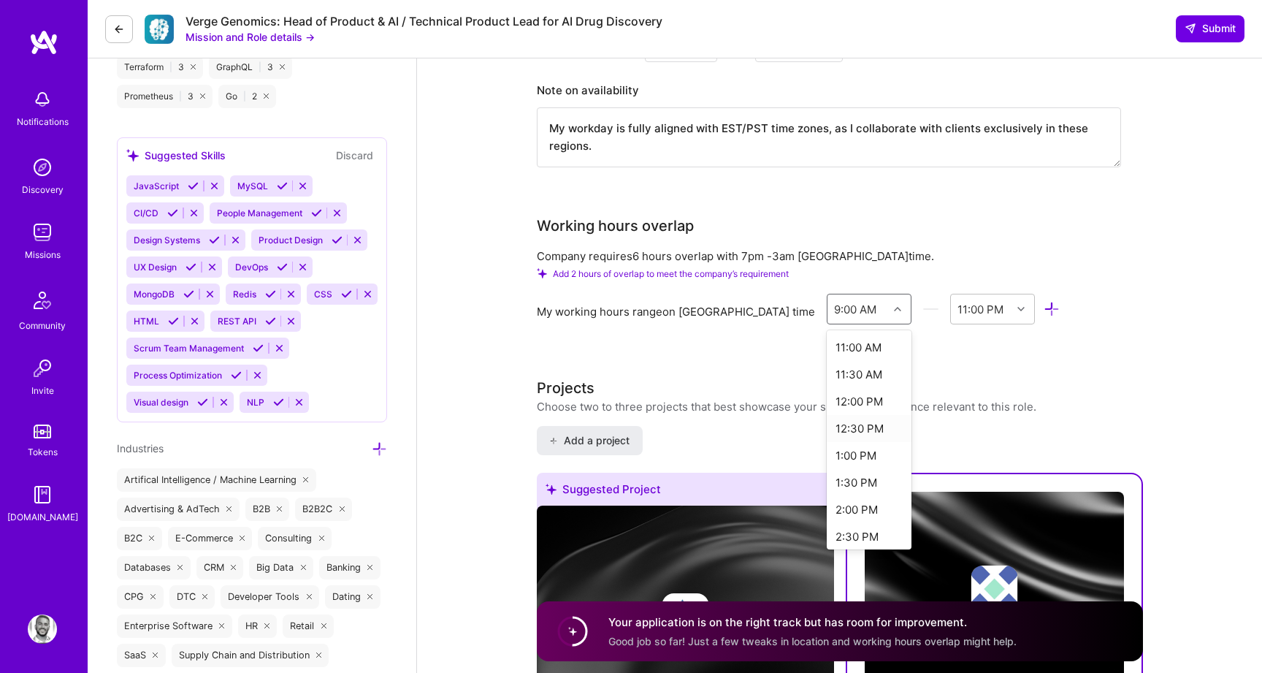
scroll to position [609, 0]
click at [827, 481] on div "2:00 PM" at bounding box center [869, 494] width 85 height 27
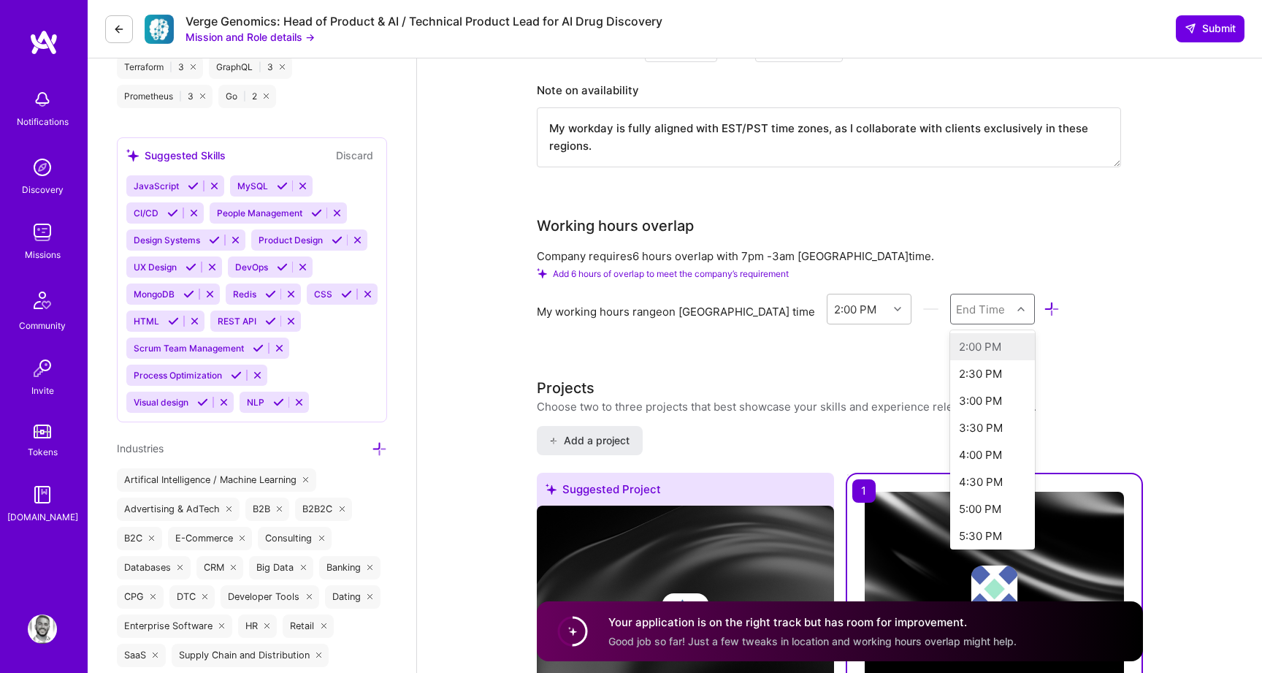
click at [956, 301] on div "End Time" at bounding box center [980, 308] width 49 height 15
click at [950, 395] on div "11:00 PM" at bounding box center [992, 408] width 85 height 27
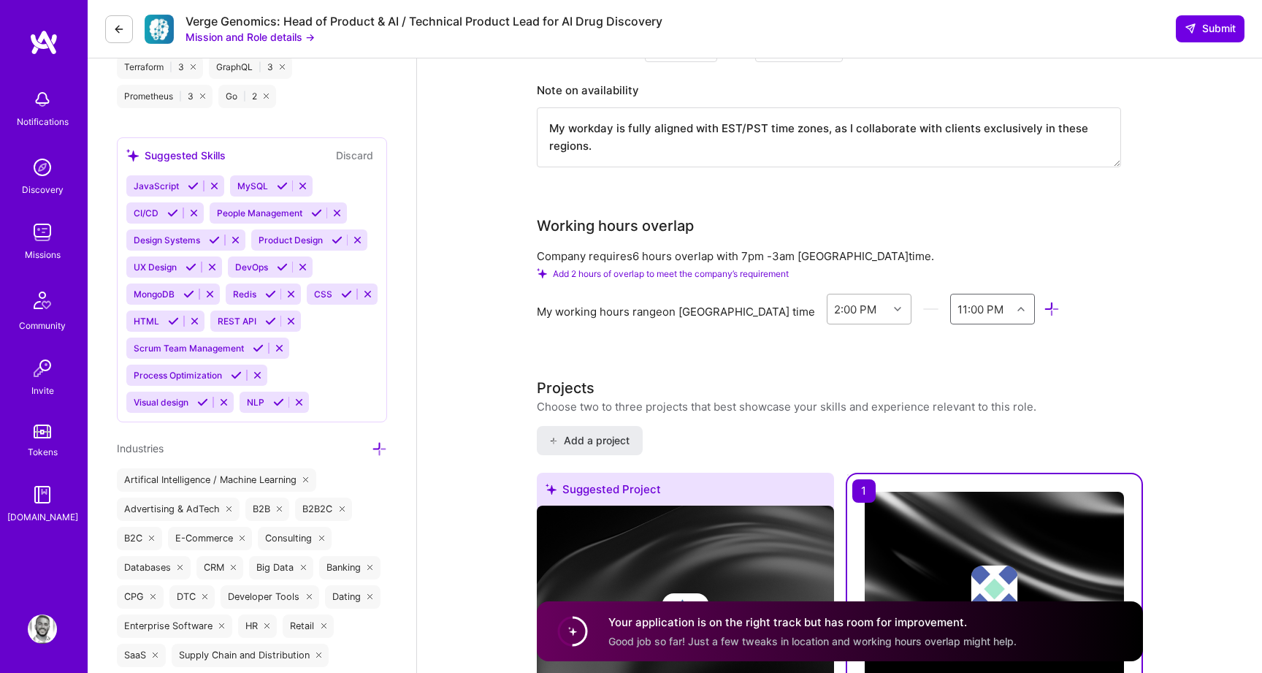
click at [834, 301] on div "2:00 PM" at bounding box center [855, 308] width 42 height 15
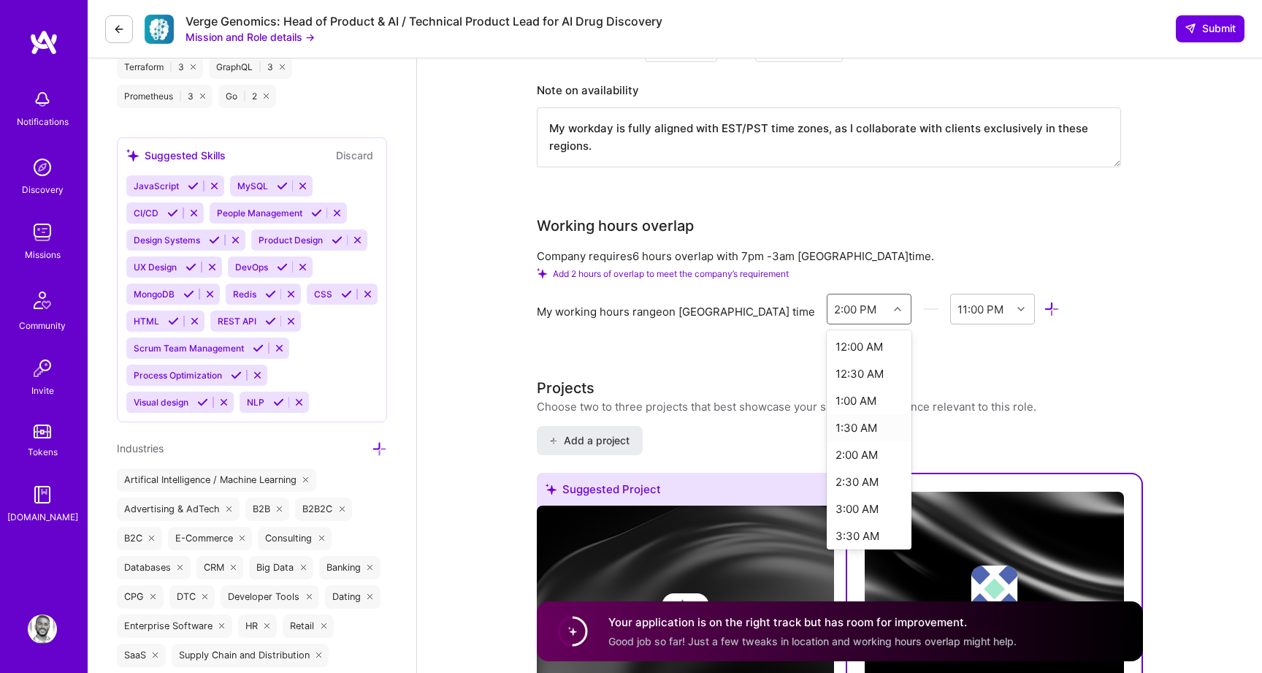
click at [727, 377] on h3 "Projects" at bounding box center [787, 388] width 500 height 22
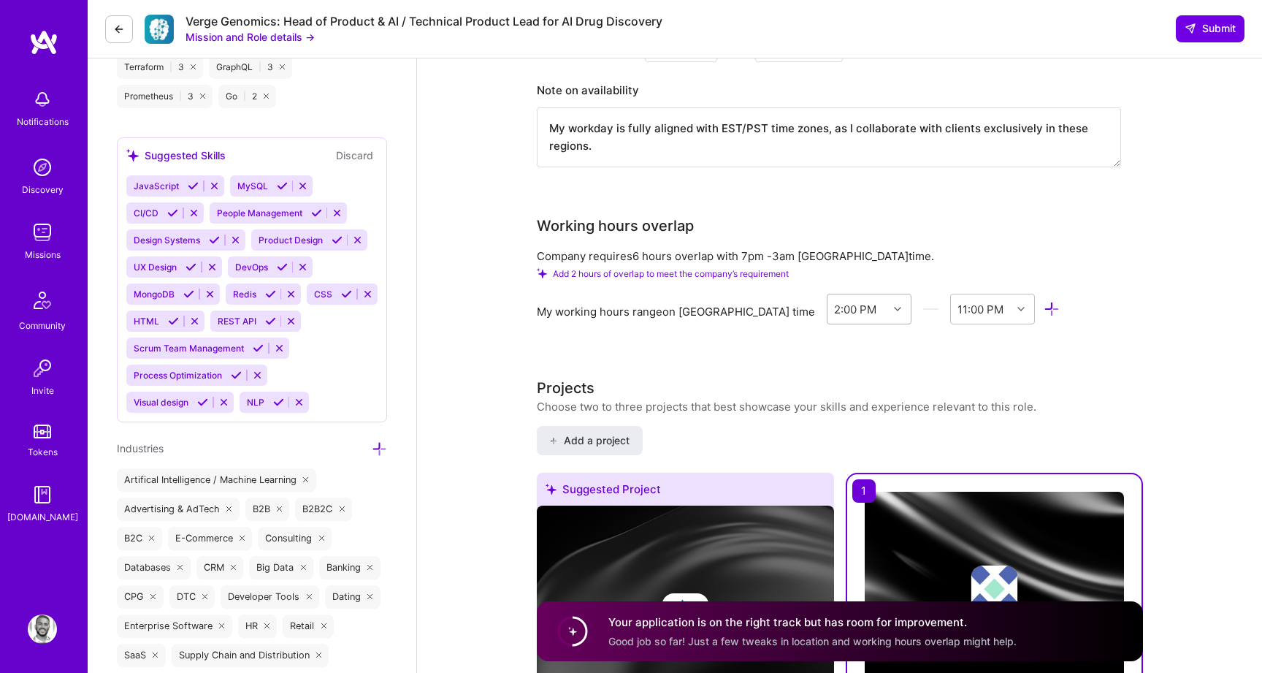
click at [888, 299] on div at bounding box center [899, 308] width 23 height 19
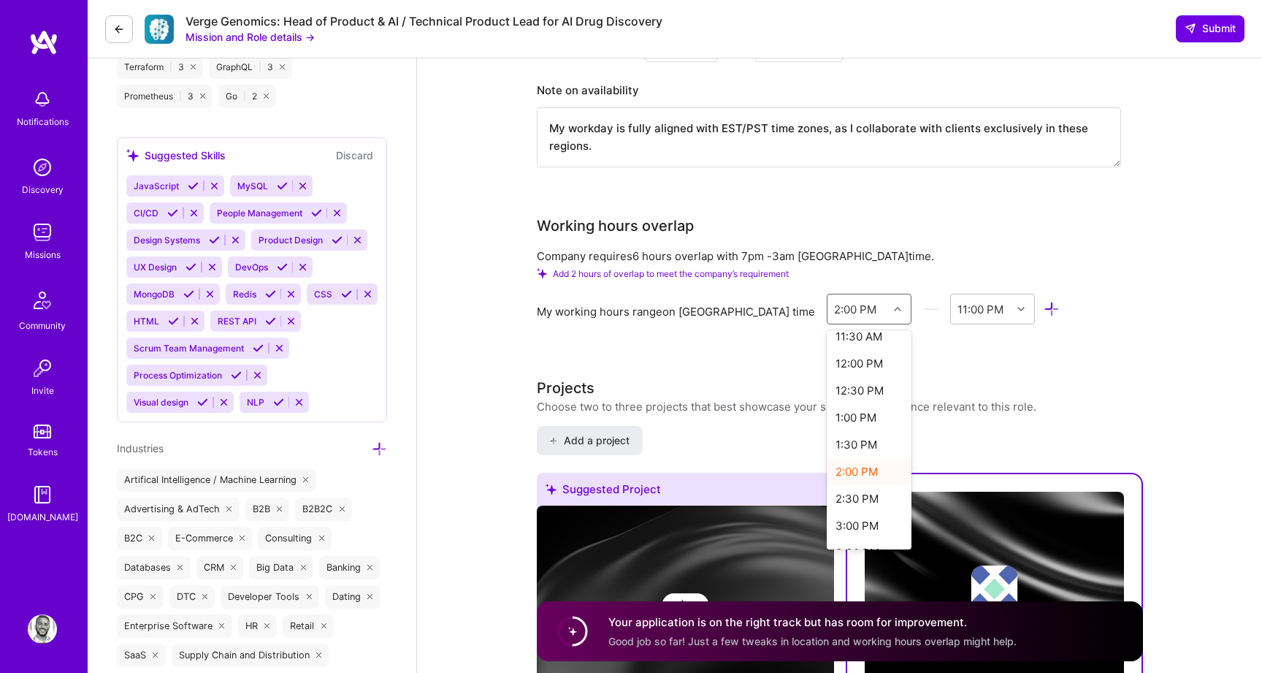
scroll to position [630, 0]
click at [958, 301] on div "11:00 PM" at bounding box center [981, 308] width 46 height 15
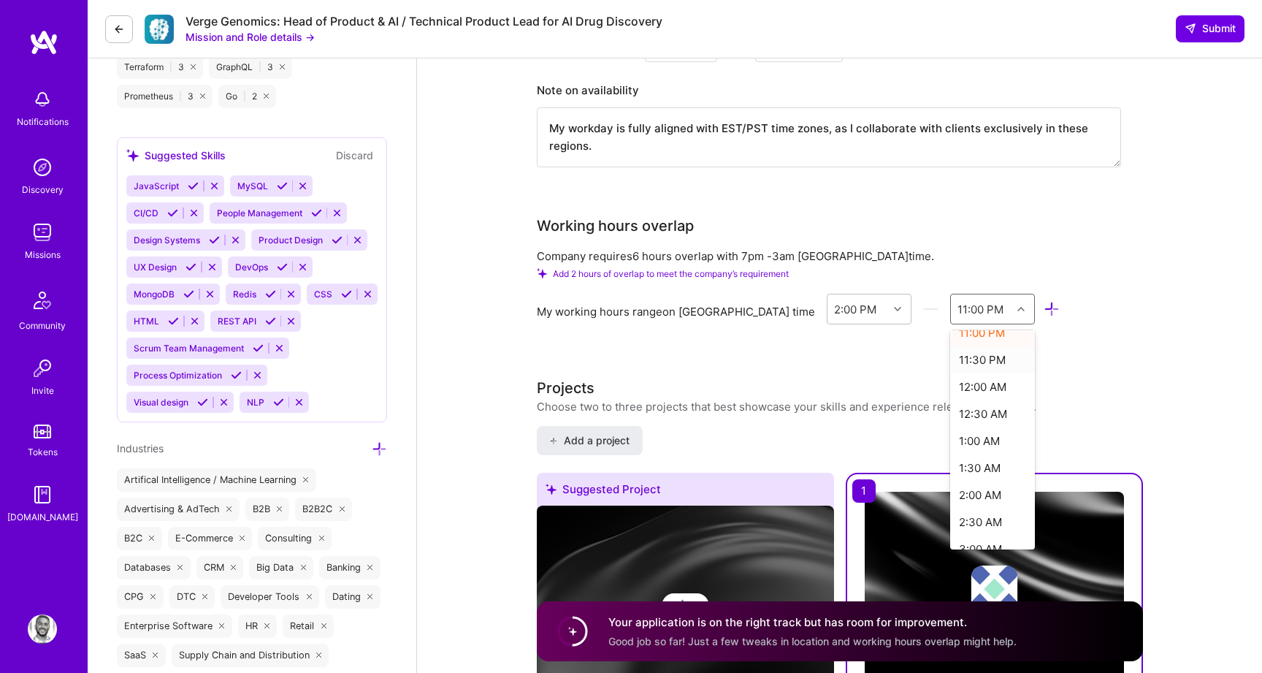
scroll to position [502, 0]
click at [950, 480] on div "2:00 AM" at bounding box center [992, 493] width 85 height 27
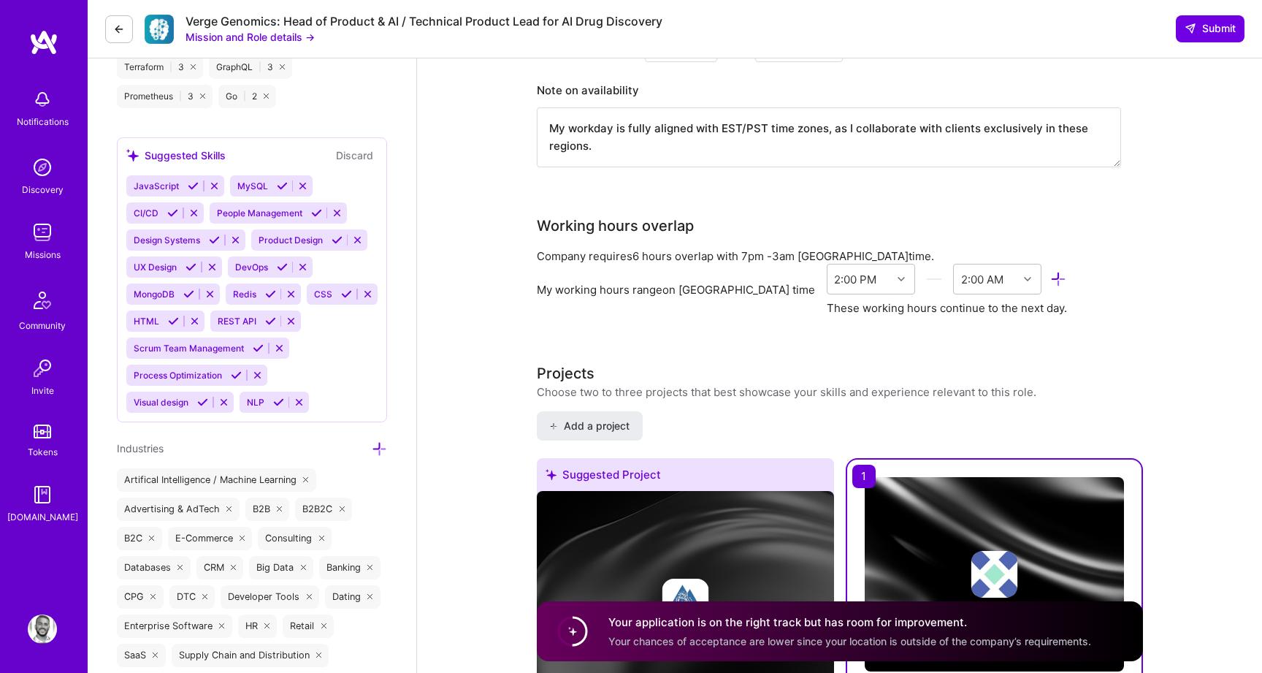
click at [820, 317] on div "Product Manager role description Head of Product for AI drug discovery company …" at bounding box center [840, 614] width 606 height 4977
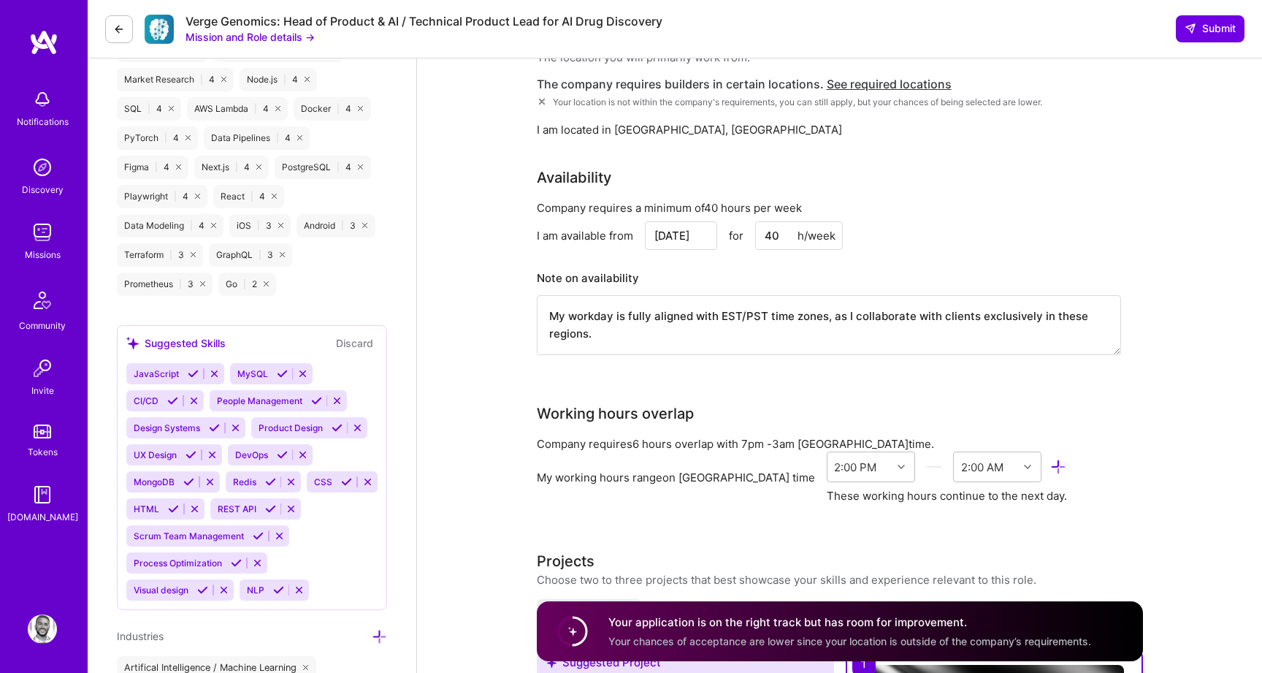
scroll to position [1850, 0]
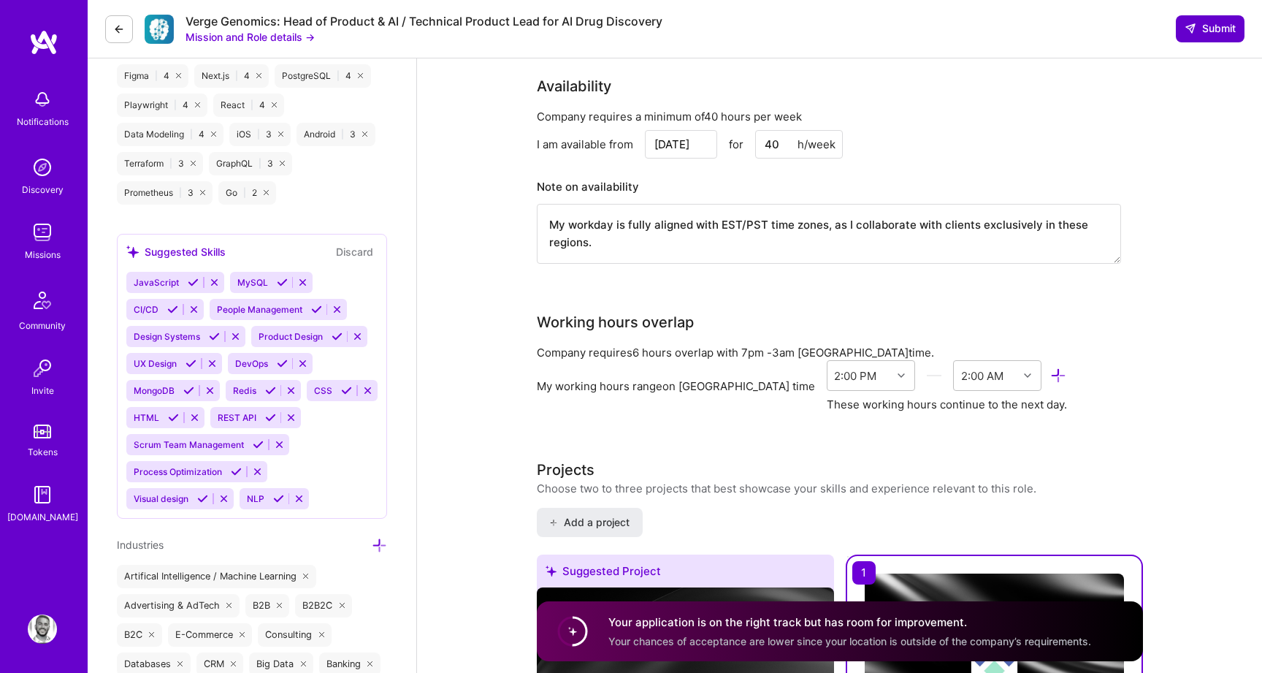
click at [1199, 34] on span "Submit" at bounding box center [1210, 28] width 51 height 15
click at [1142, 183] on div "Availability Company requires a minimum of 40 hours per week I am available fro…" at bounding box center [840, 178] width 606 height 207
